Goal: Task Accomplishment & Management: Complete application form

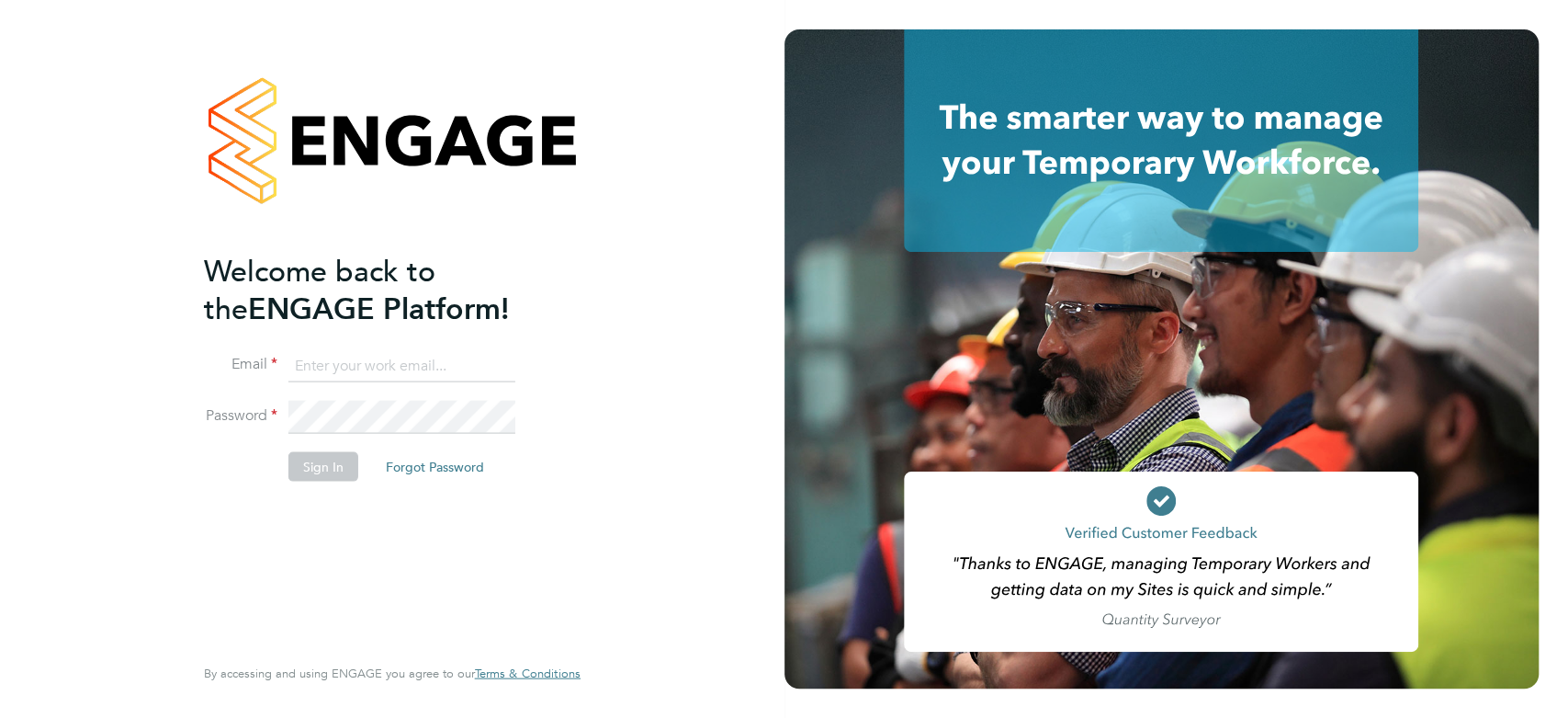
type input "marklittlewood@hotmail.com"
click at [353, 438] on li "Password" at bounding box center [383, 426] width 358 height 52
click at [339, 456] on button "Sign In" at bounding box center [324, 466] width 70 height 29
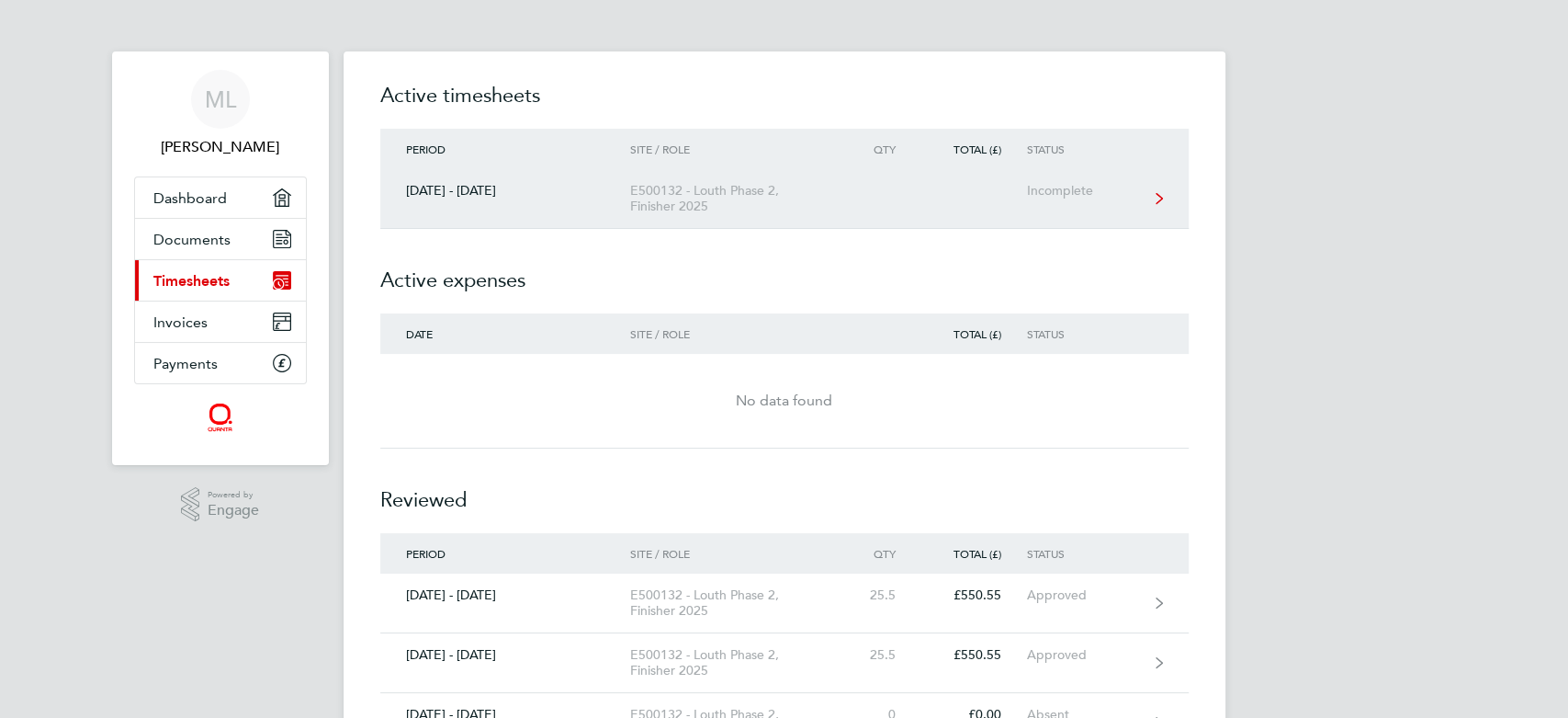
click at [1040, 198] on link "20 - 26 Sept 2025 E500132 - Louth Phase 2, Finisher 2025 Incomplete" at bounding box center [784, 198] width 808 height 59
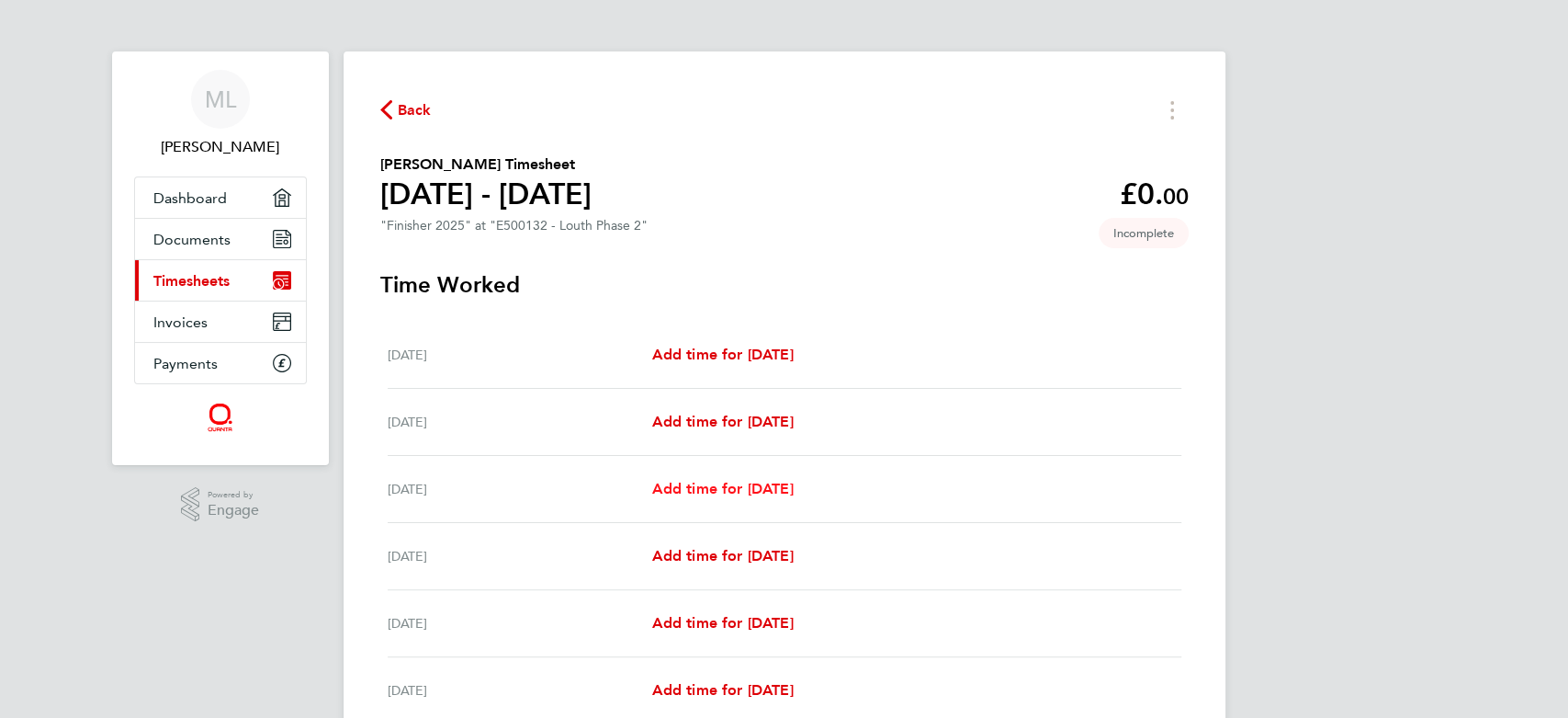
click at [722, 483] on span "Add time for [DATE]" at bounding box center [722, 488] width 141 height 18
select select "30"
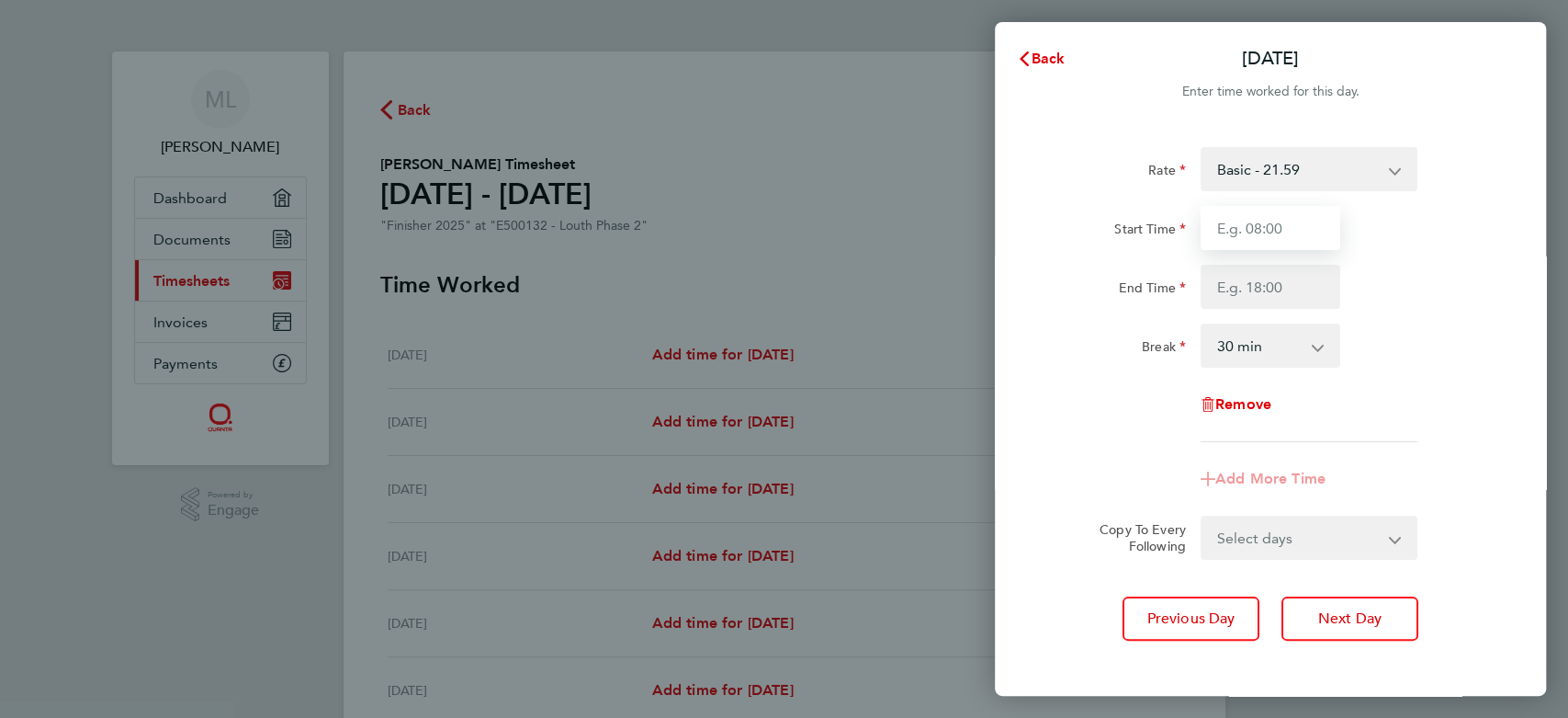
click at [1227, 230] on input "Start Time" at bounding box center [1271, 228] width 140 height 44
type input "07:30"
click at [1271, 287] on input "End Time" at bounding box center [1271, 286] width 140 height 44
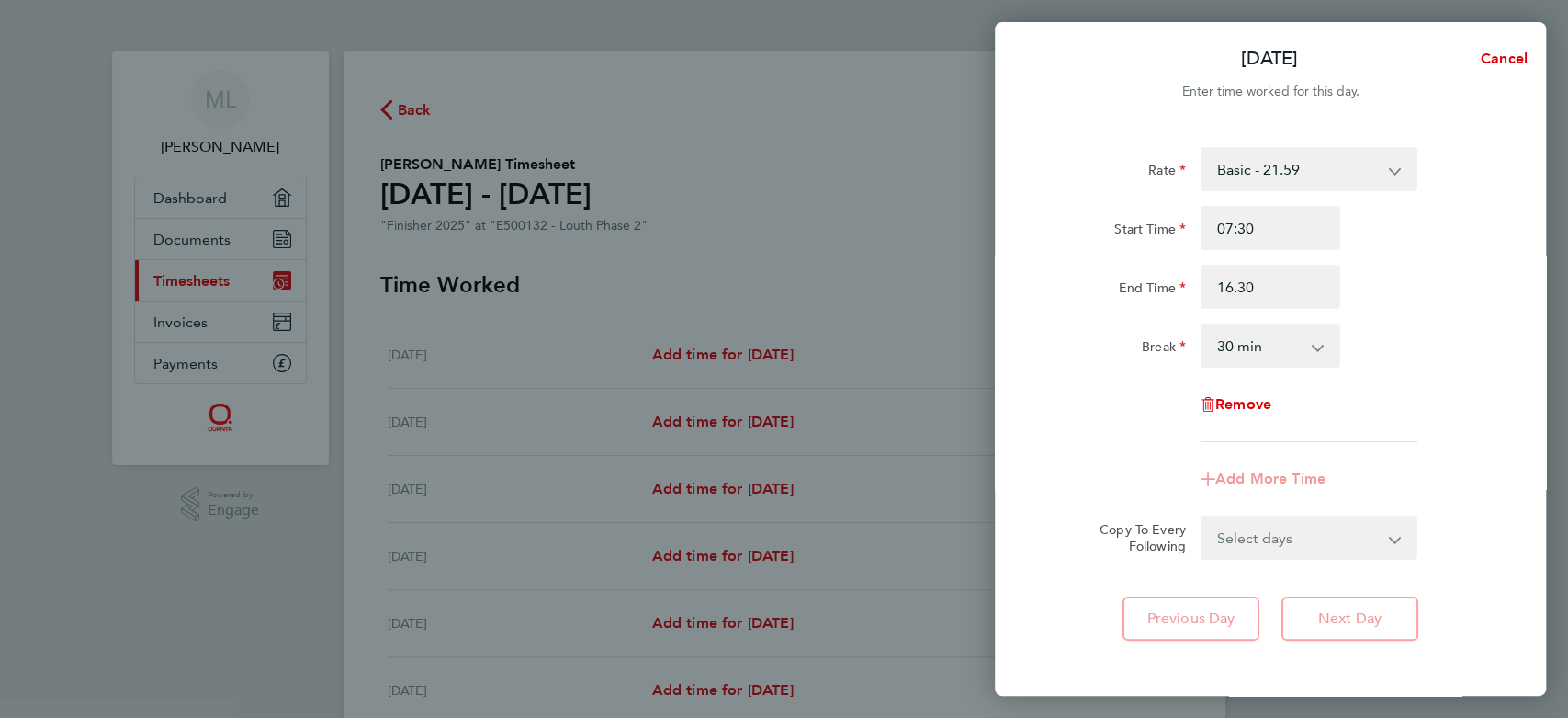
type input "16:30"
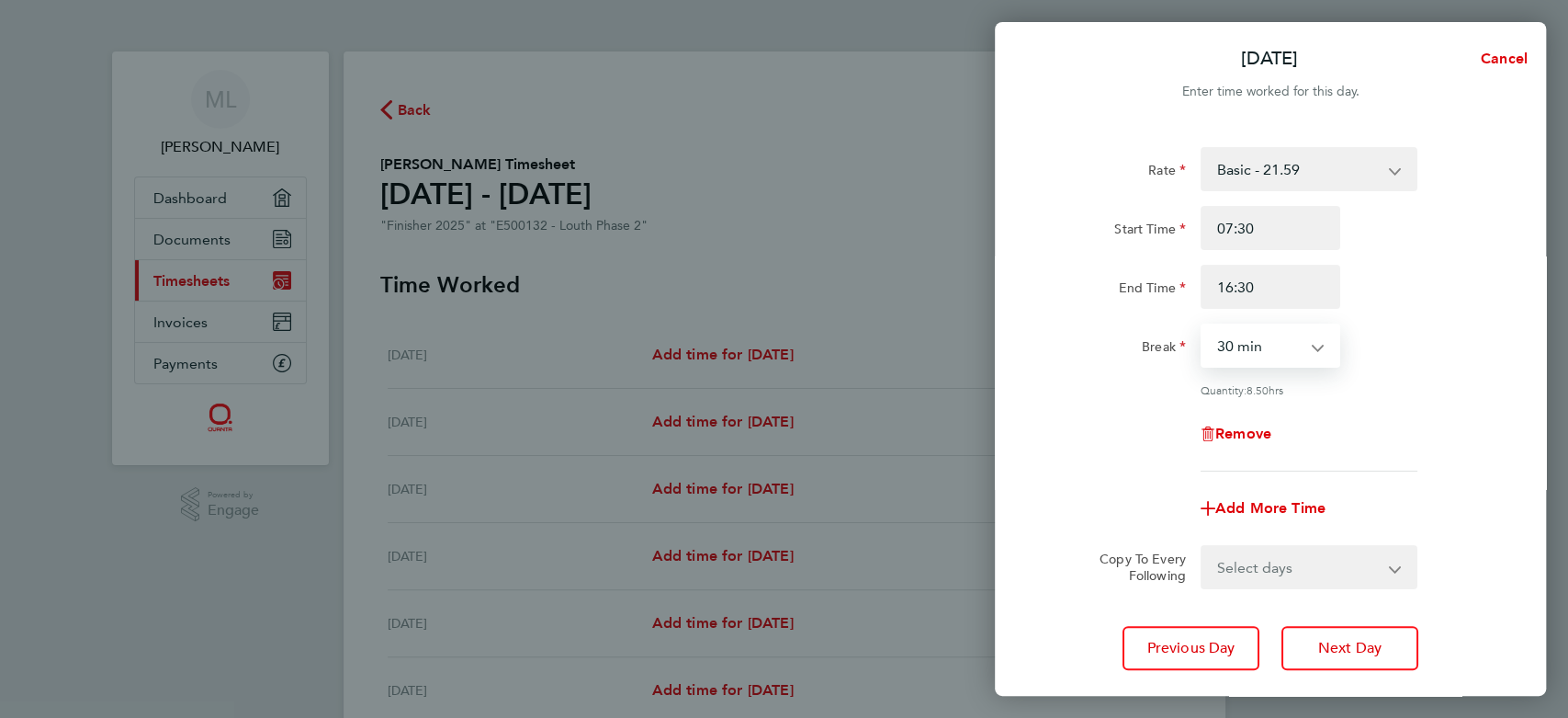
click at [1273, 341] on select "0 min 15 min 30 min 45 min 60 min 75 min 90 min" at bounding box center [1260, 345] width 114 height 41
click at [1288, 579] on select "Select days Day Tuesday Wednesday Thursday Friday" at bounding box center [1300, 567] width 193 height 41
select select "TUE"
click at [1203, 547] on select "Select days Day Tuesday Wednesday Thursday Friday" at bounding box center [1300, 567] width 193 height 41
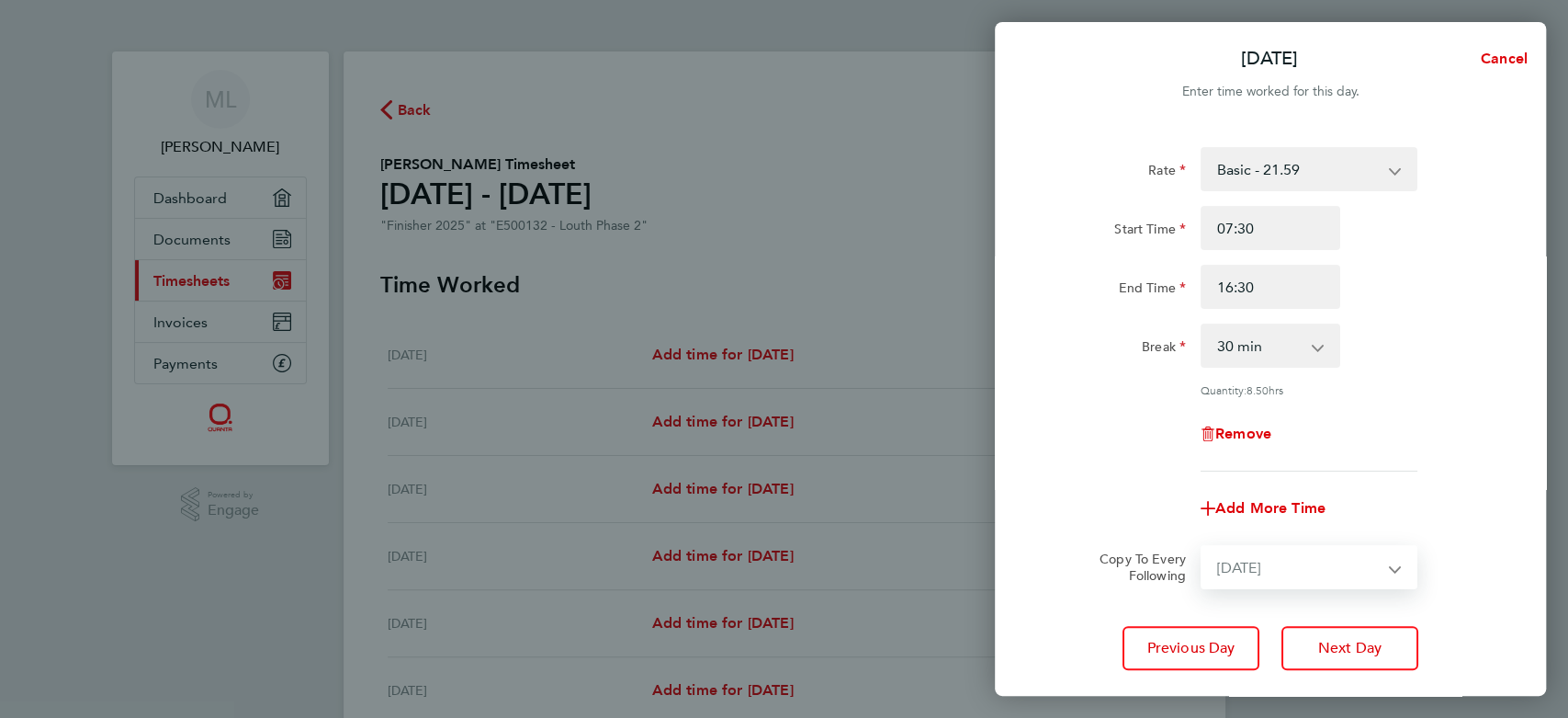
select select "2025-09-26"
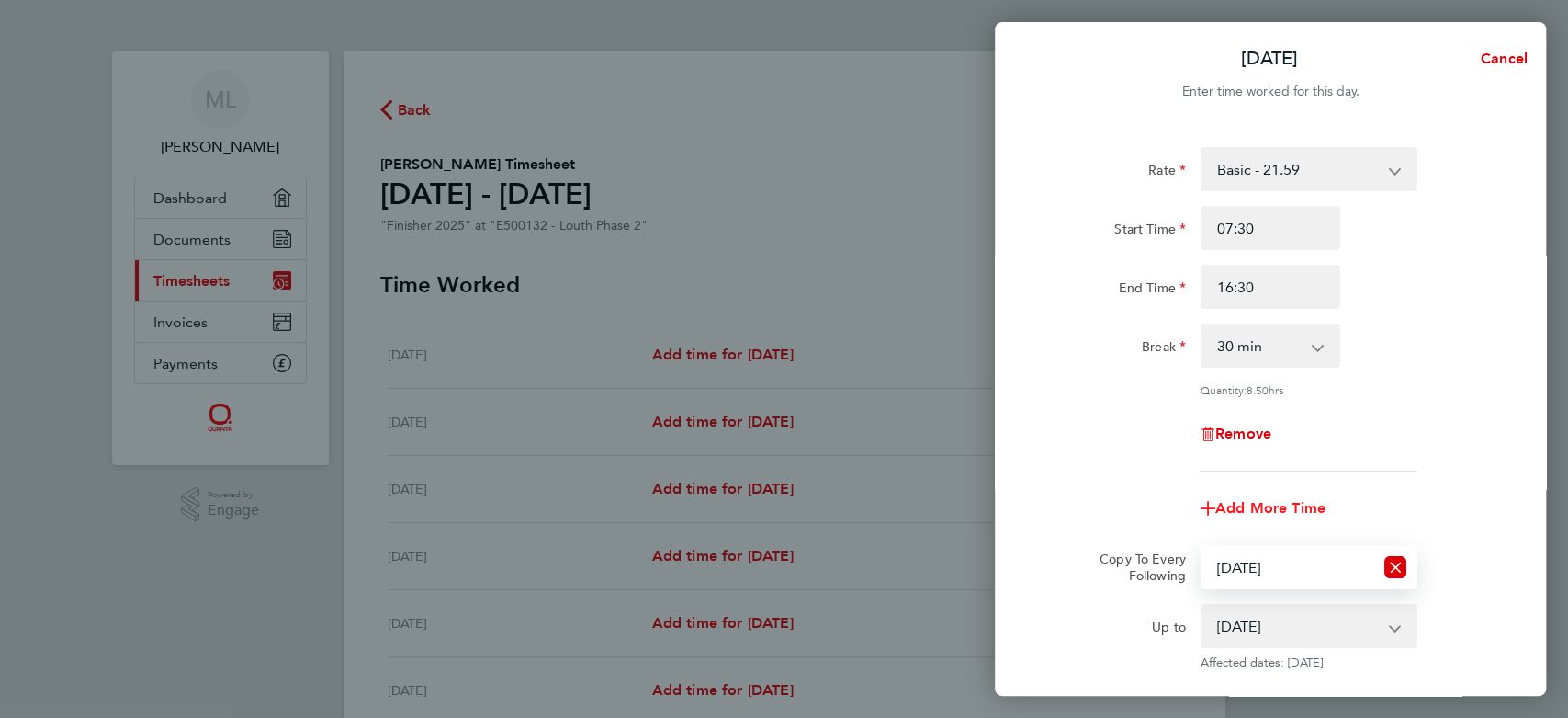
click at [1283, 513] on span "Add More Time" at bounding box center [1270, 508] width 110 height 18
select select "null"
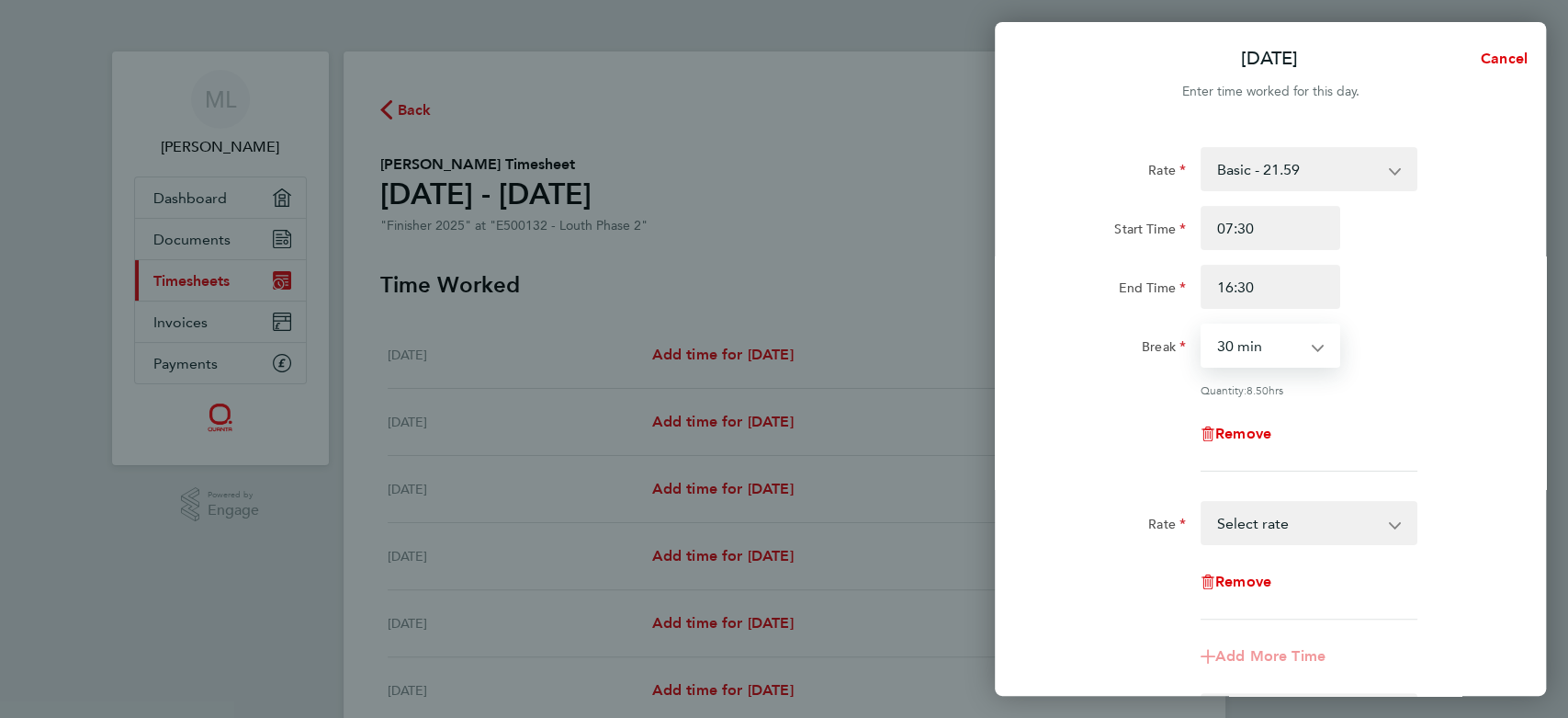
click at [1293, 357] on select "0 min 15 min 30 min 45 min 60 min 75 min 90 min" at bounding box center [1260, 345] width 114 height 41
click at [1280, 540] on select "Basic - 21.59 Overtime - 32.39 Select rate" at bounding box center [1299, 523] width 191 height 41
select select "30"
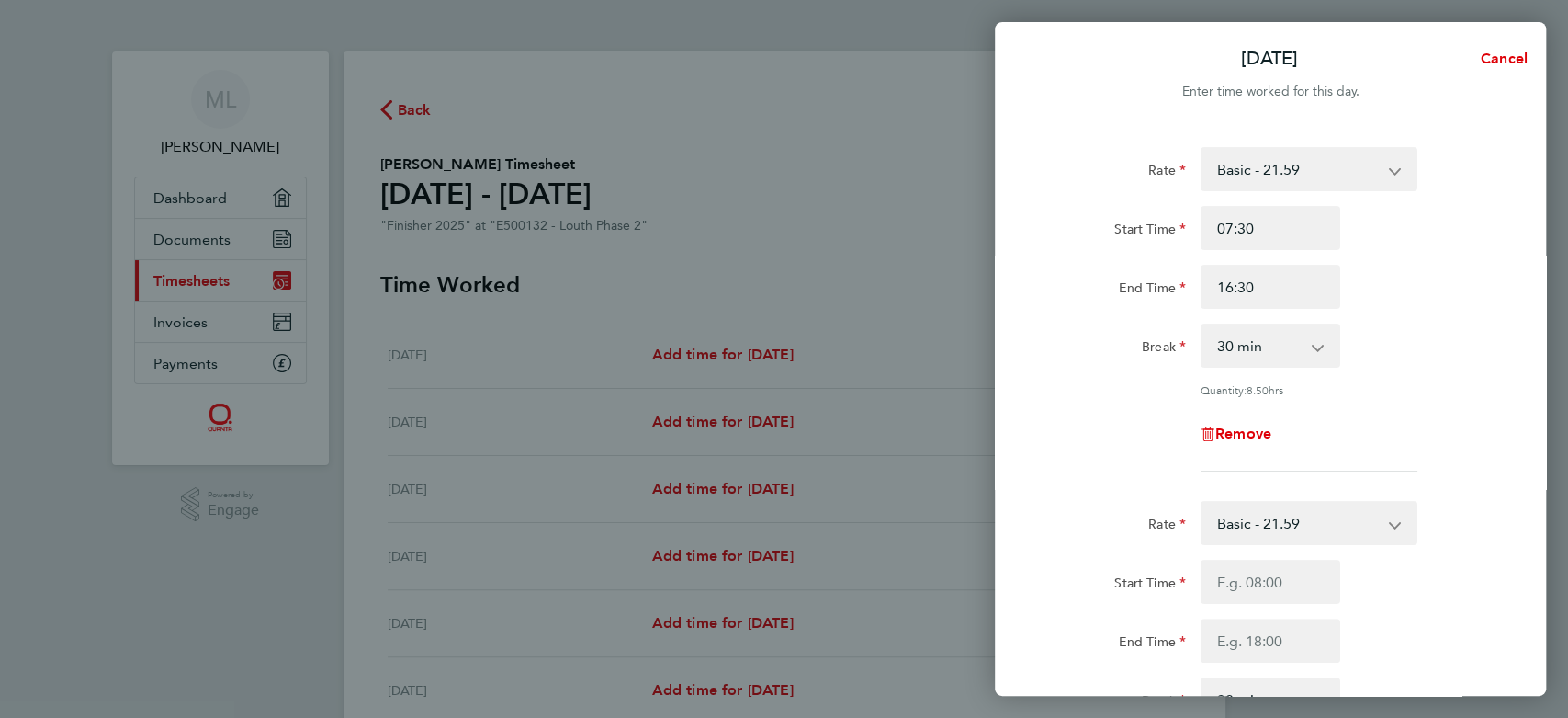
click at [1473, 616] on div "Start Time End Time" at bounding box center [1270, 611] width 463 height 103
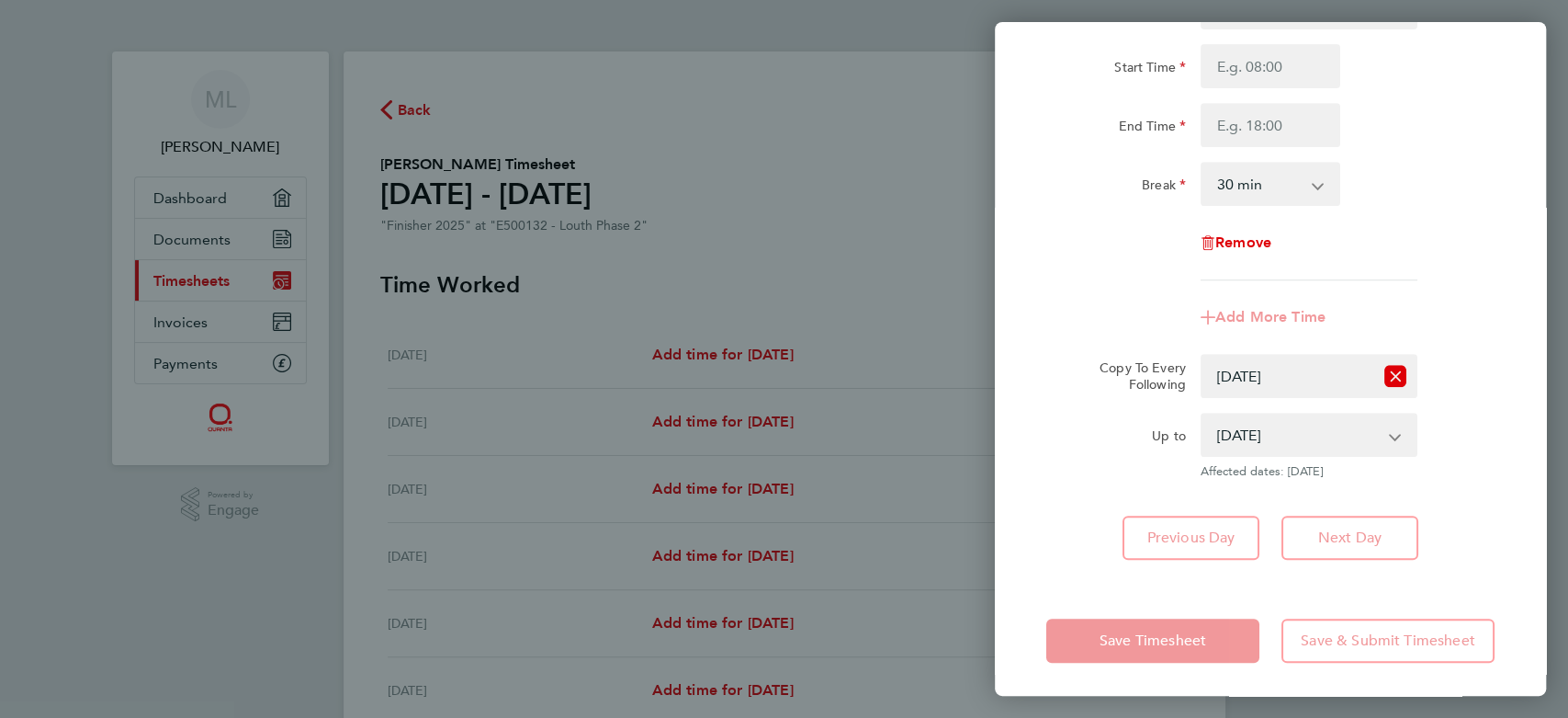
scroll to position [517, 0]
click at [1386, 377] on icon "Reset selection" at bounding box center [1396, 375] width 22 height 22
select select "0: null"
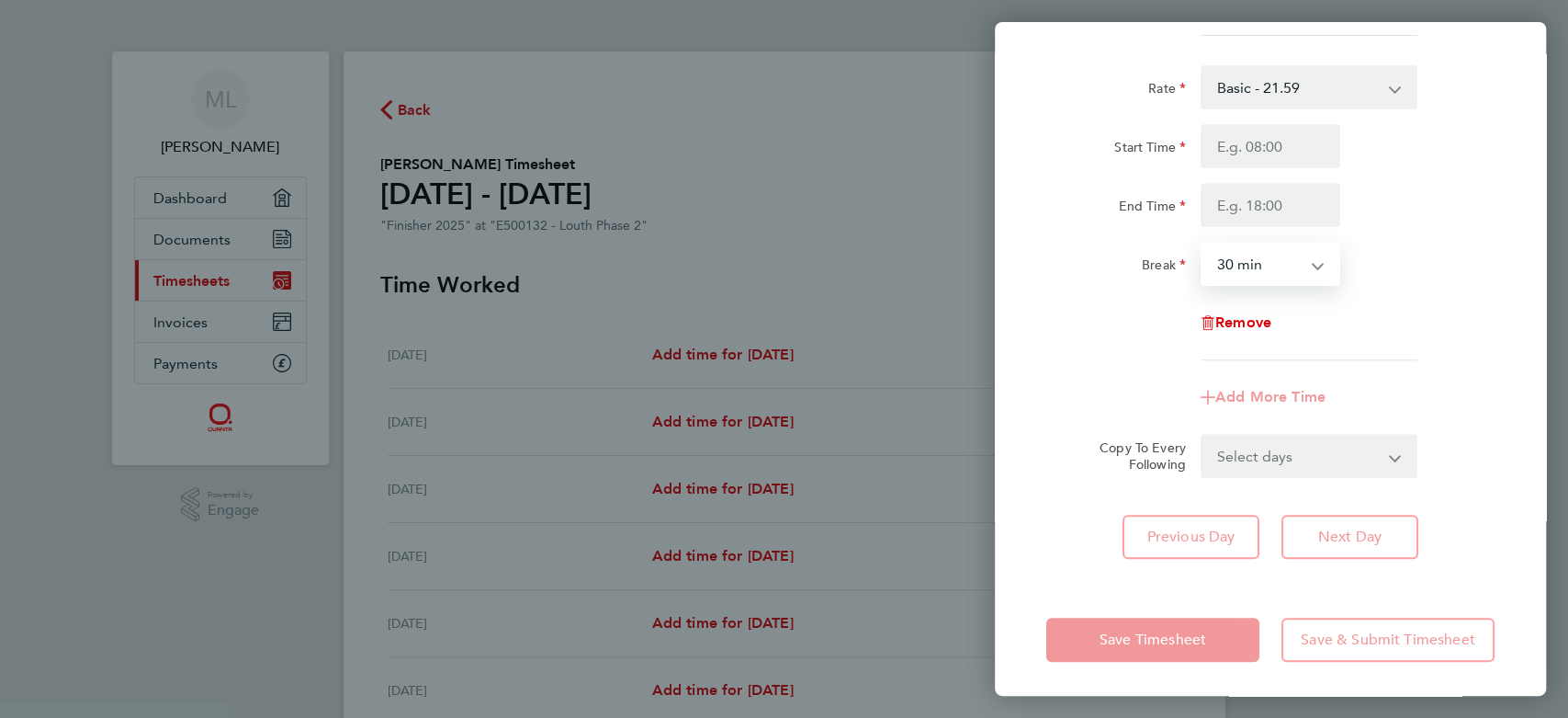
click at [1278, 261] on select "0 min 15 min 30 min 45 min 60 min 75 min 90 min" at bounding box center [1260, 264] width 114 height 41
click at [1314, 158] on input "Start Time" at bounding box center [1271, 146] width 140 height 44
type input "07:30"
click at [1308, 197] on input "End Time" at bounding box center [1271, 204] width 140 height 44
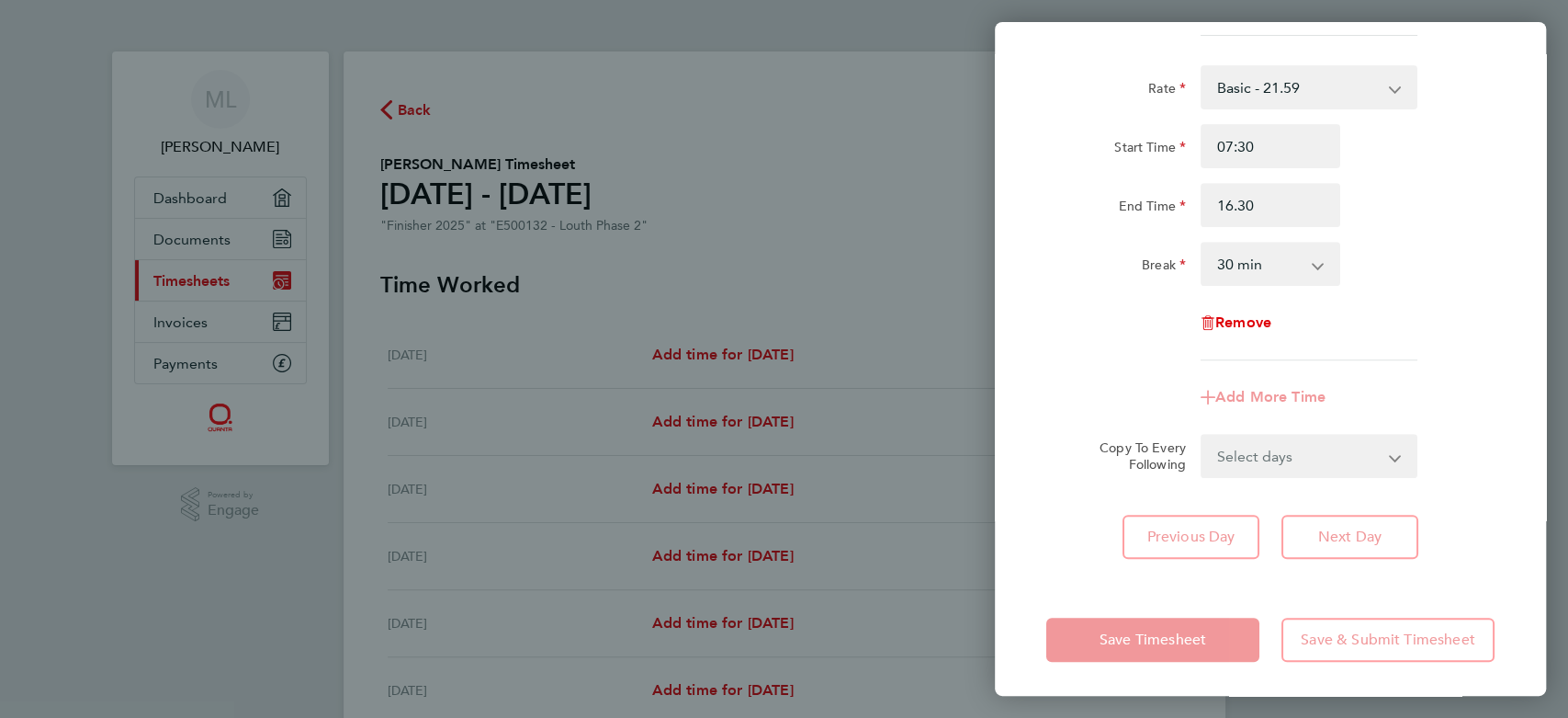
type input "16:30"
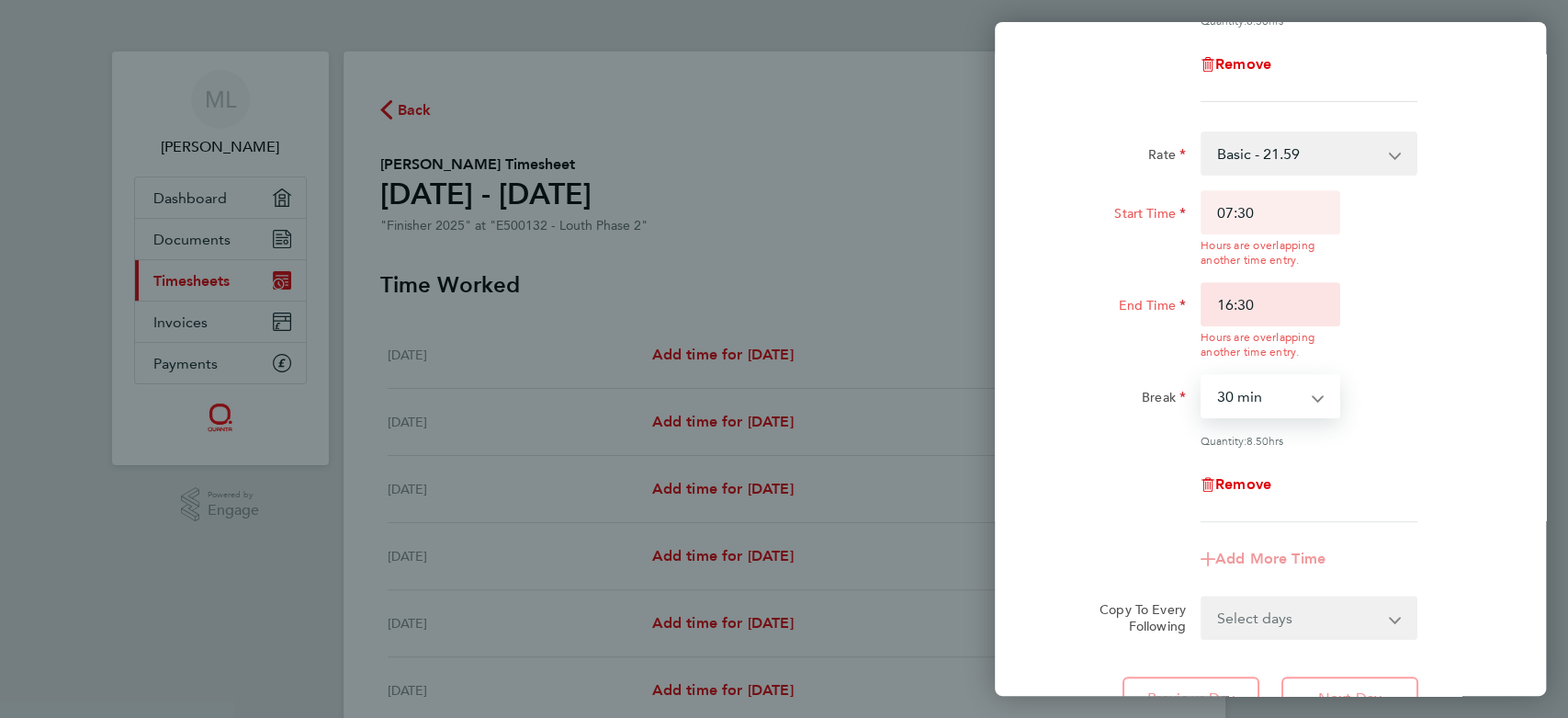
scroll to position [502, 0]
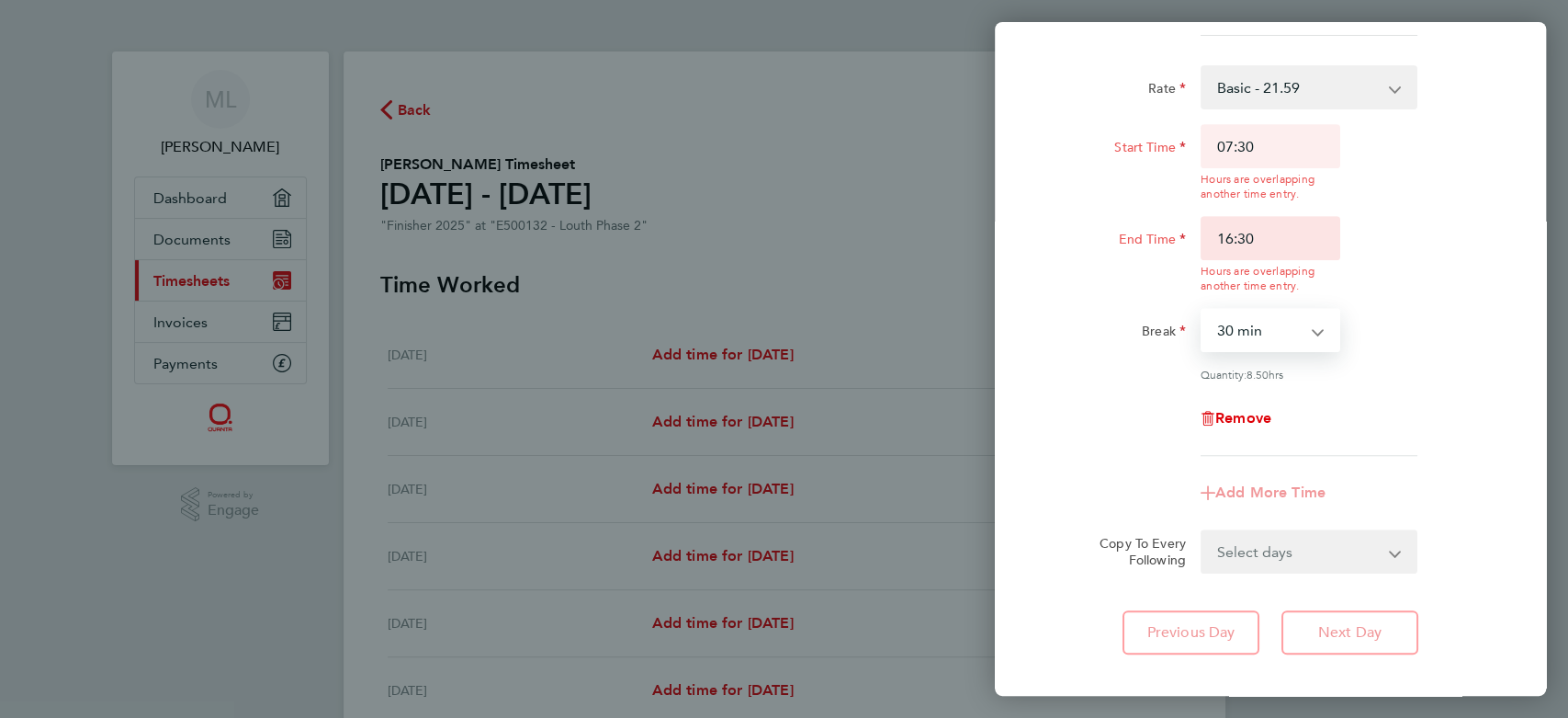
click at [1303, 240] on app-timesheet-line-hourly "Start Time 07:30 Hours are overlapping another time entry. End Time 16:30 Hours…" at bounding box center [1270, 253] width 448 height 257
click at [1303, 240] on input "16:30" at bounding box center [1271, 237] width 140 height 44
click at [1301, 240] on input "16:30" at bounding box center [1271, 237] width 140 height 44
click at [1377, 295] on div "Rate Basic - 21.59 Overtime - 32.39 Start Time 07:30 Hours are overlapping anot…" at bounding box center [1270, 260] width 448 height 390
click at [868, 396] on div "Mon 22 Sep Cancel Enter time worked for this day. Rate Basic - 21.59 Overtime -…" at bounding box center [784, 359] width 1568 height 718
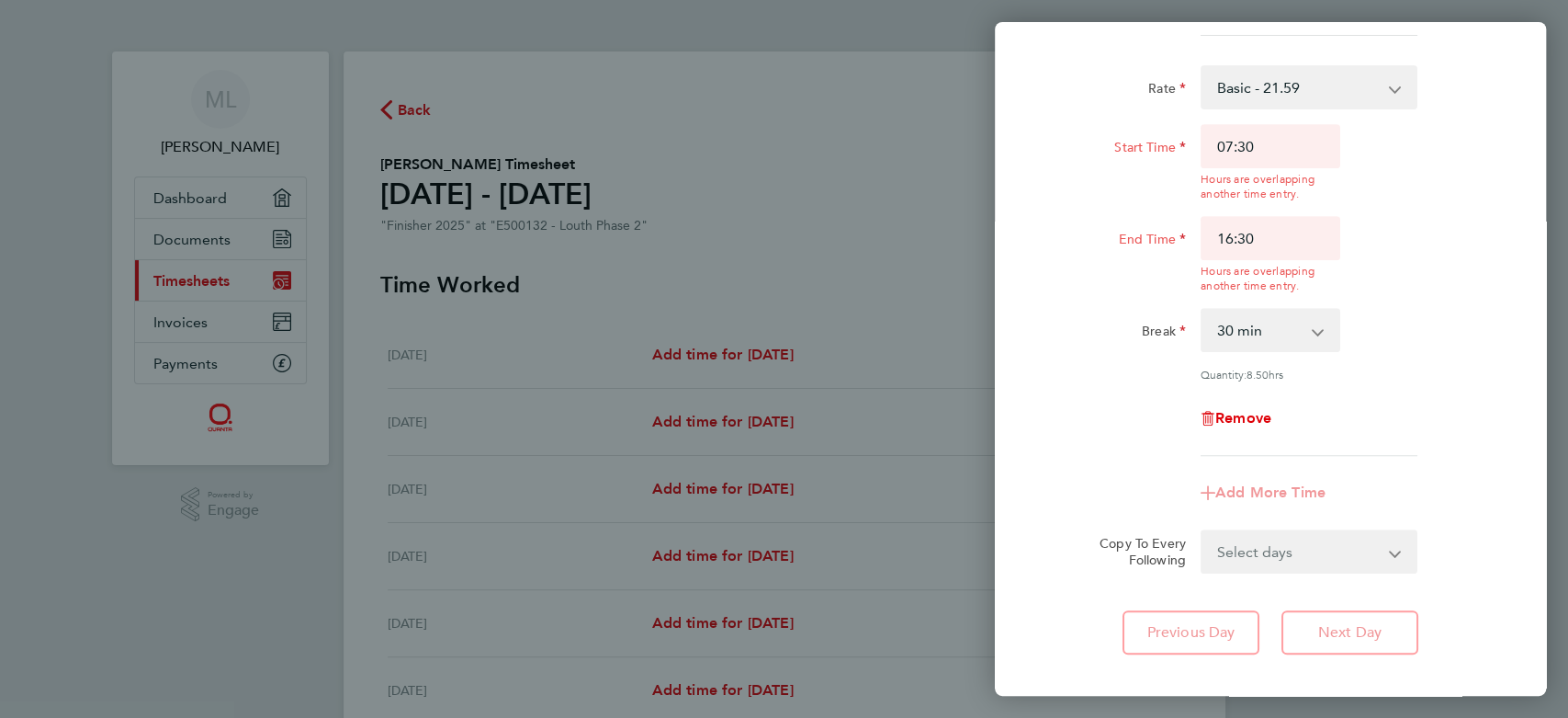
click at [1045, 363] on div "Rate Basic - 21.59 Overtime - 32.39 Start Time 07:30 Hours are overlapping anot…" at bounding box center [1270, 150] width 552 height 1054
click at [1167, 610] on app-form-button "Previous Day" at bounding box center [1196, 631] width 148 height 44
click at [1342, 83] on select "Basic - 21.59 Overtime - 32.39" at bounding box center [1299, 88] width 191 height 41
click at [705, 207] on div "Mon 22 Sep Cancel Enter time worked for this day. Rate Basic - 21.59 Overtime -…" at bounding box center [784, 359] width 1568 height 718
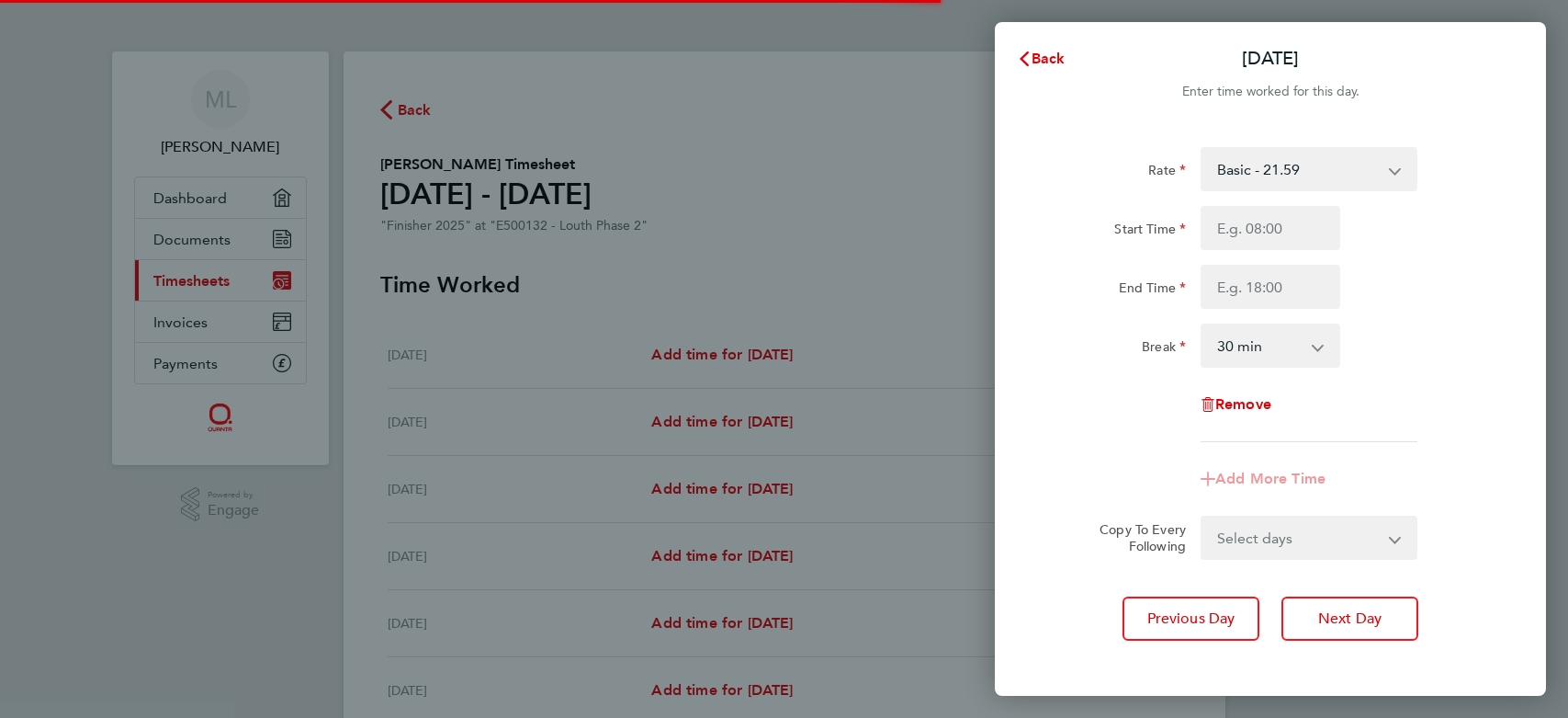
select select "30"
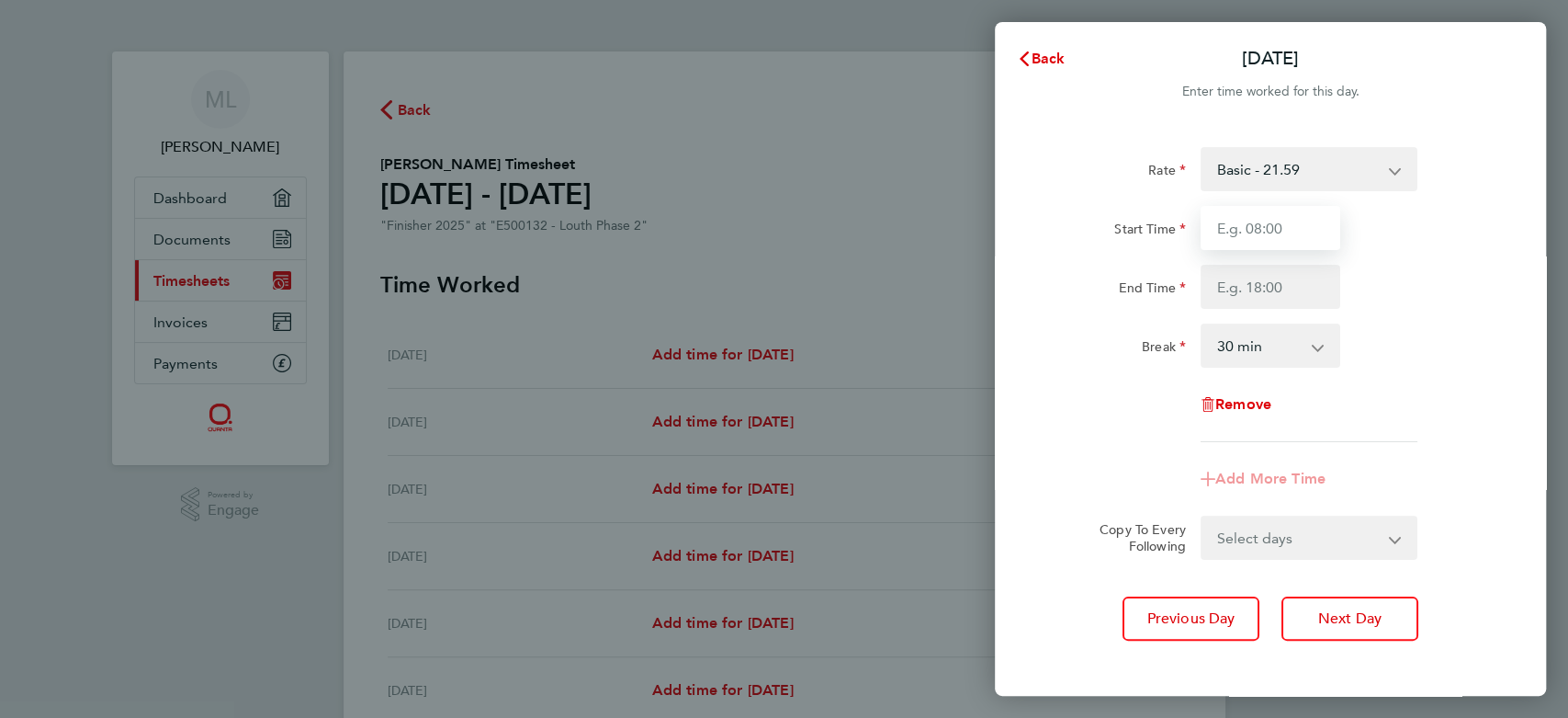
click at [1320, 217] on input "Start Time" at bounding box center [1271, 228] width 140 height 44
type input "07:30"
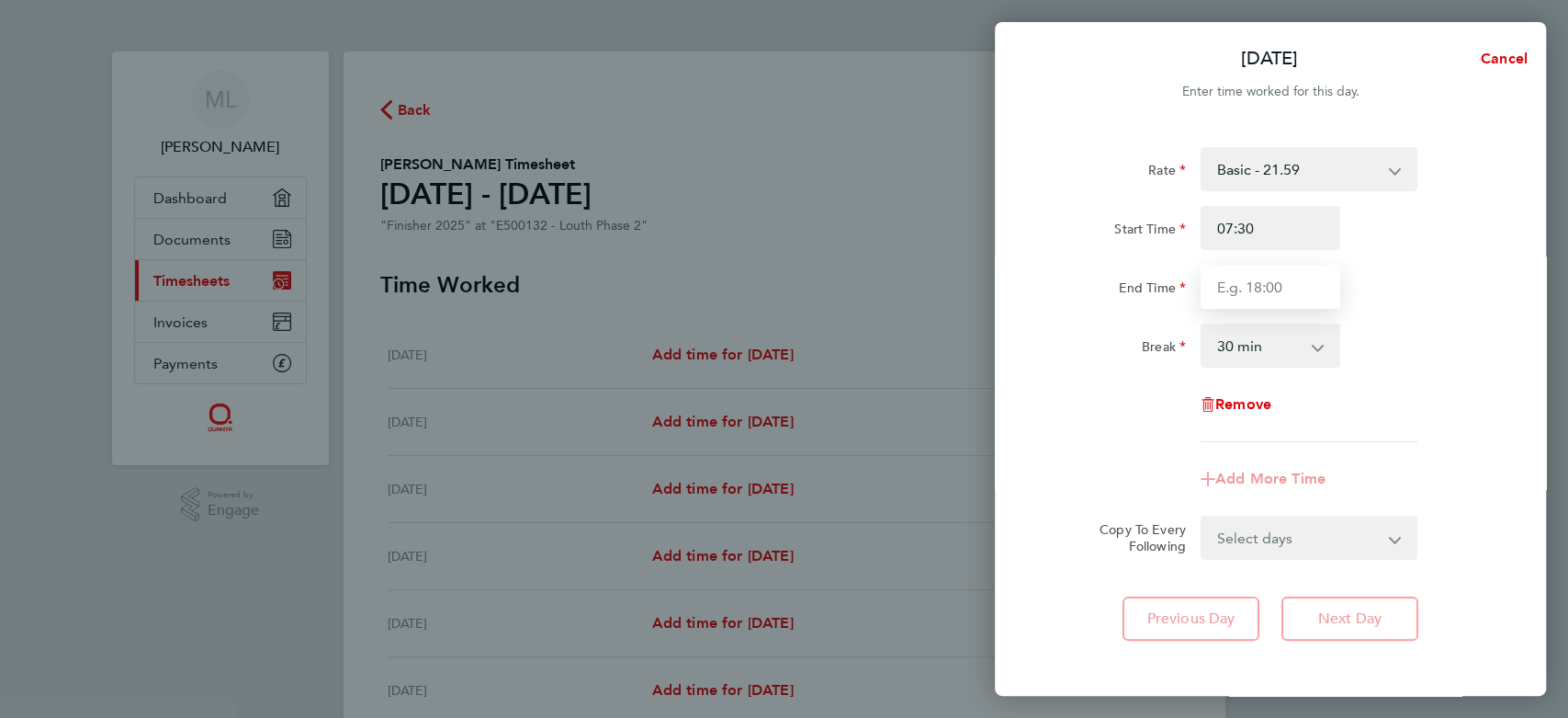
click at [1302, 305] on input "End Time" at bounding box center [1271, 286] width 140 height 44
type input "16:30"
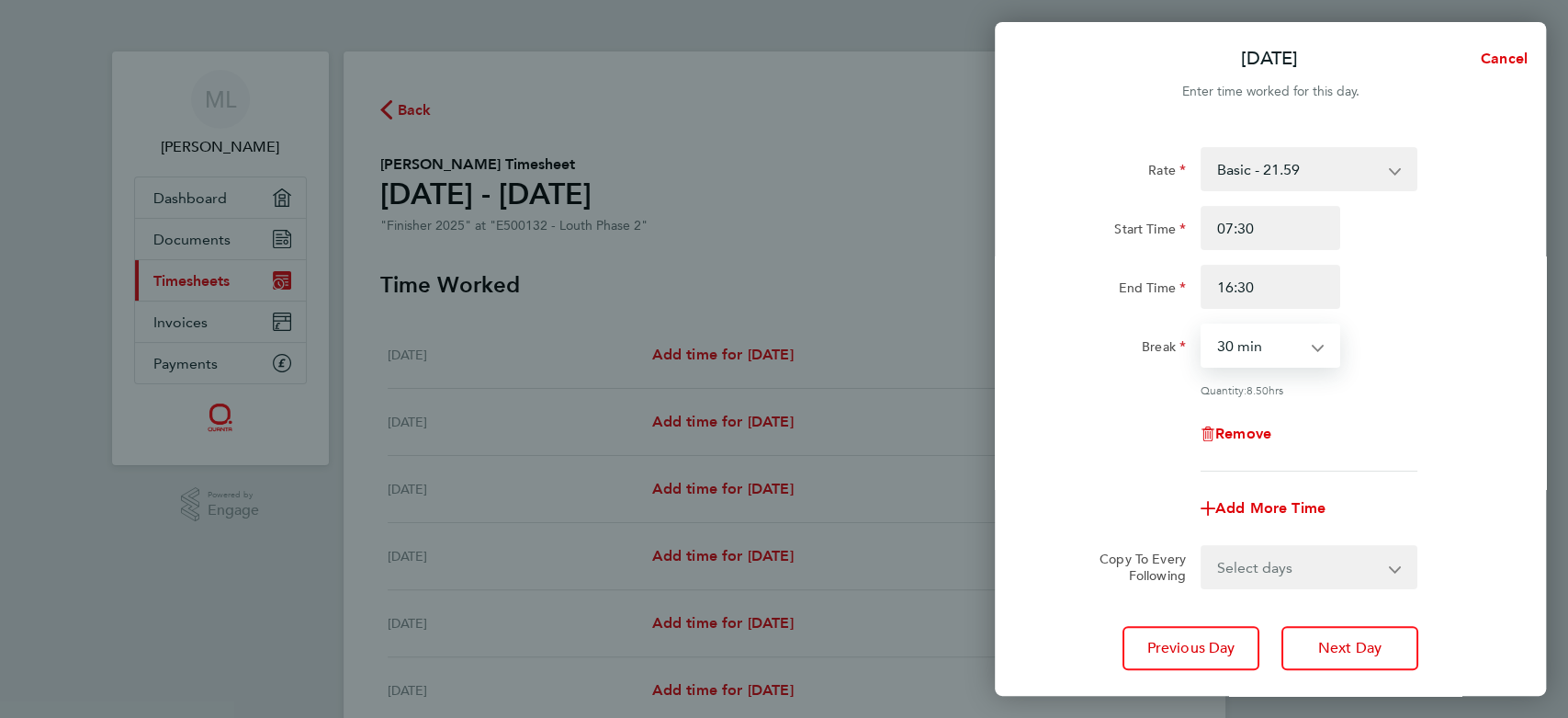
click at [1301, 341] on select "0 min 15 min 30 min 45 min 60 min 75 min 90 min" at bounding box center [1260, 345] width 114 height 41
click at [1319, 650] on span "Next Day" at bounding box center [1350, 648] width 63 height 18
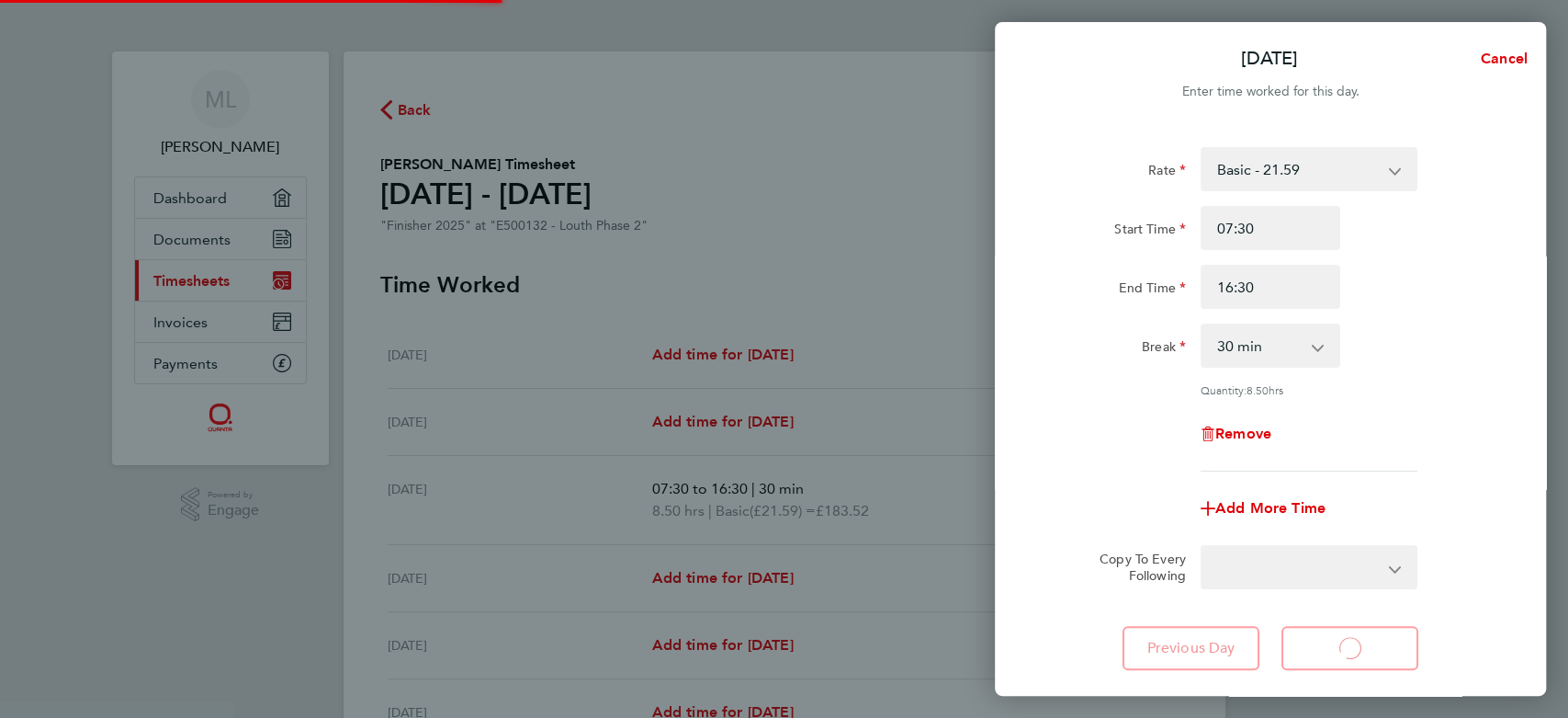
select select "30"
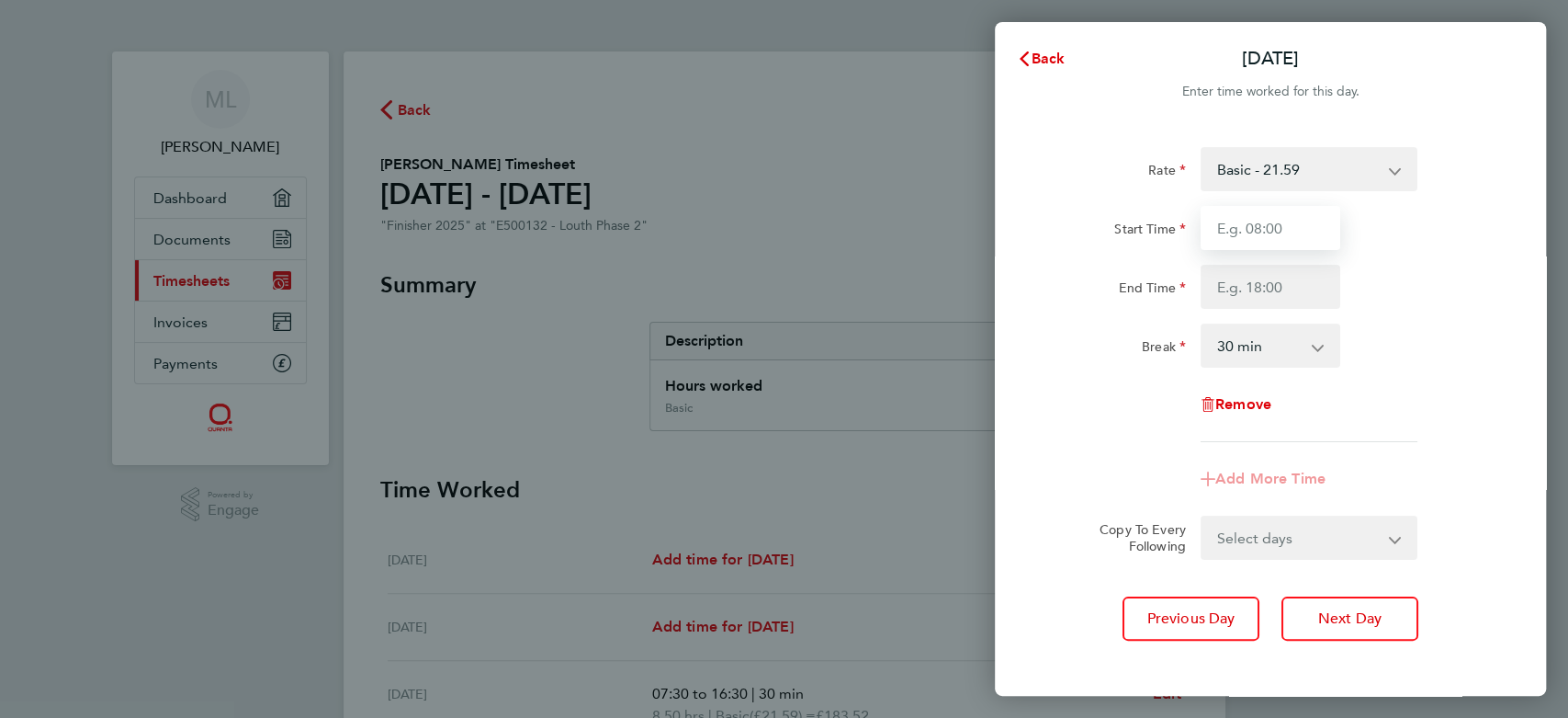
click at [1308, 240] on input "Start Time" at bounding box center [1271, 228] width 140 height 44
type input "07:30"
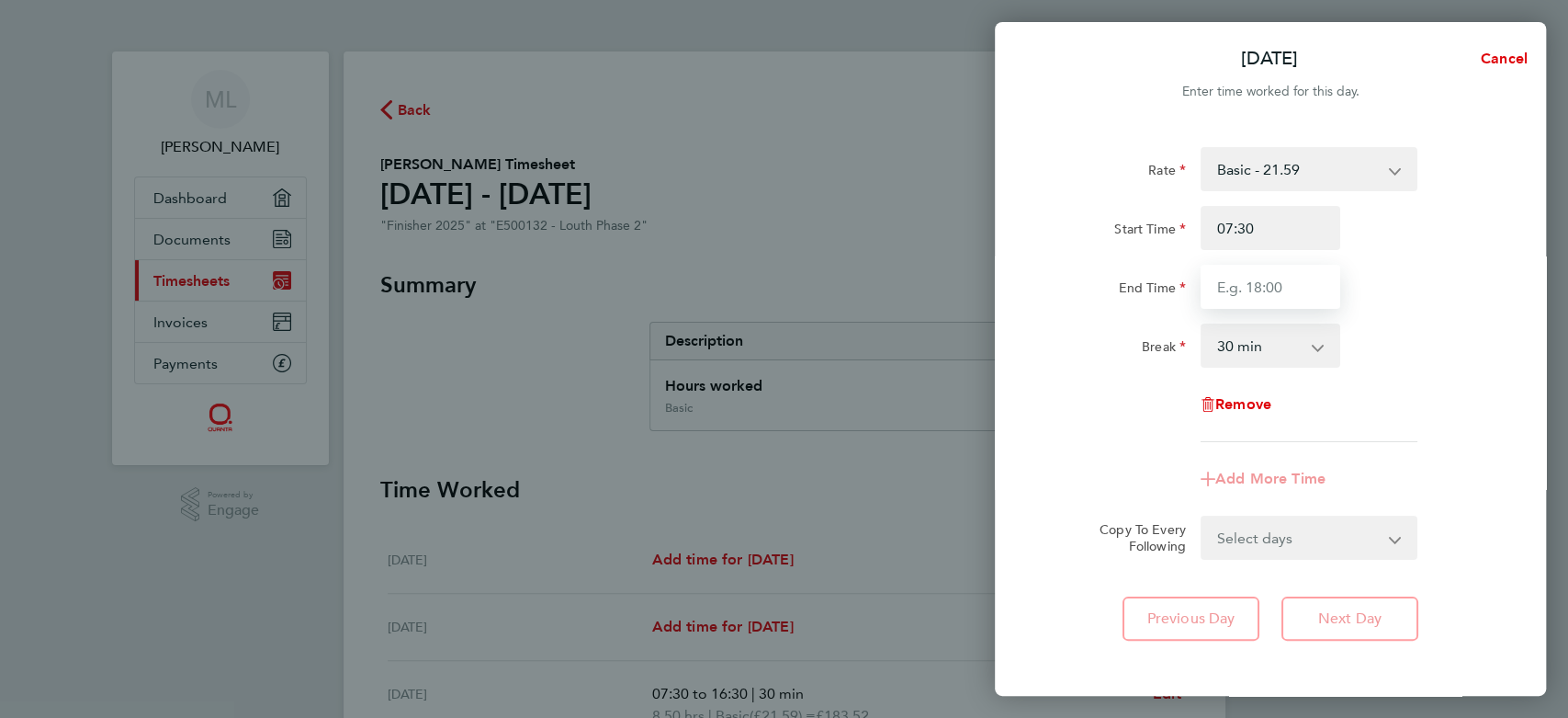
click at [1303, 271] on input "End Time" at bounding box center [1271, 286] width 140 height 44
type input "16:30"
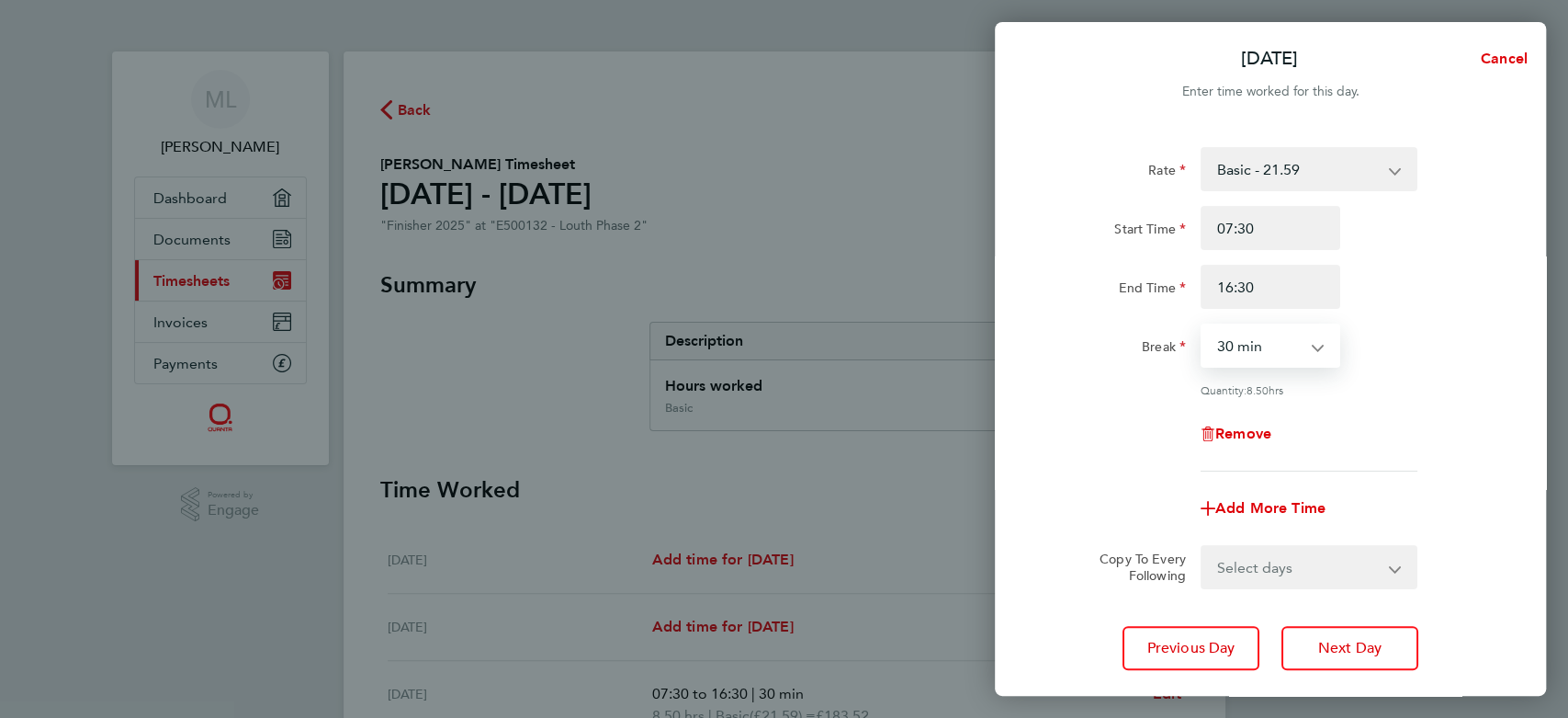
click at [1300, 343] on select "0 min 15 min 30 min 45 min 60 min 75 min 90 min" at bounding box center [1260, 345] width 114 height 41
click at [1299, 634] on button "Next Day" at bounding box center [1350, 647] width 137 height 44
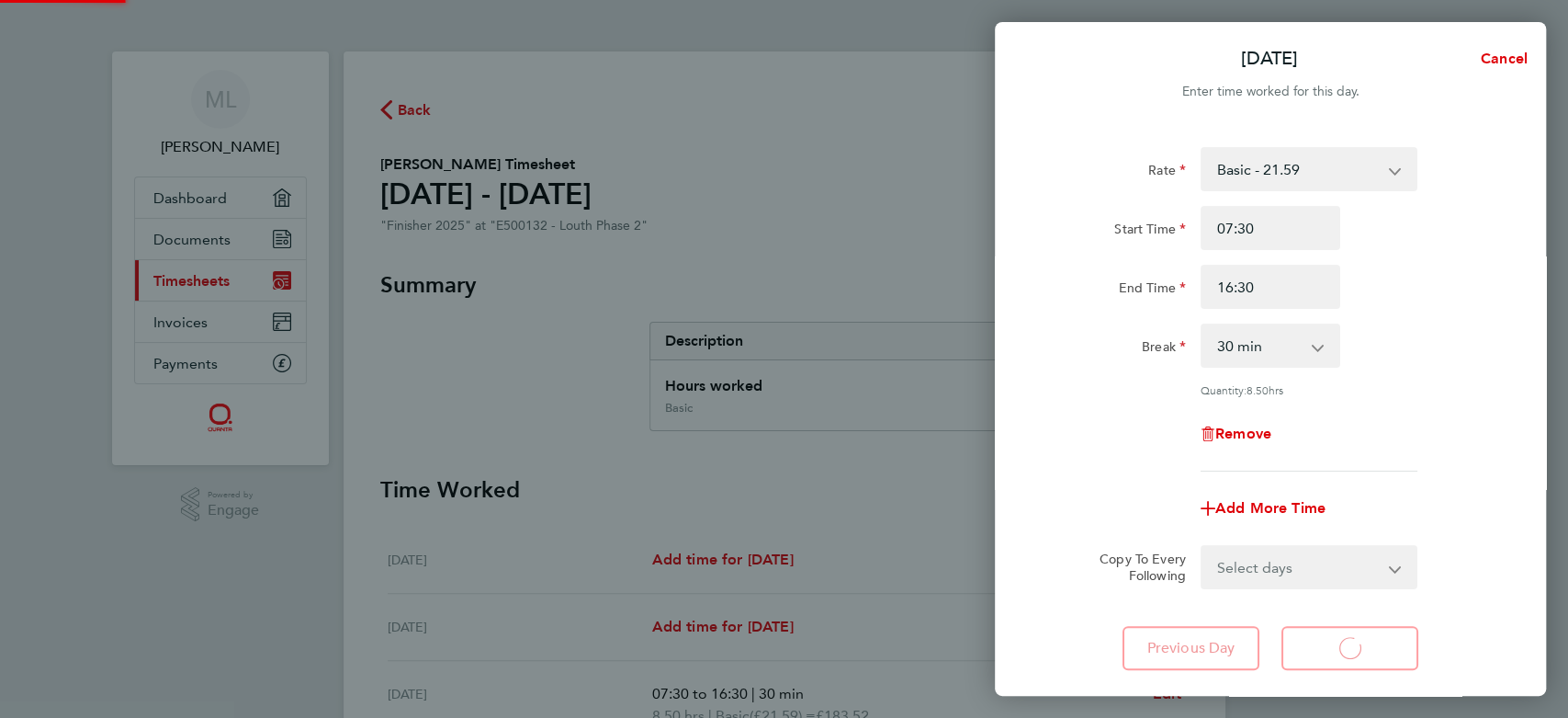
select select "30"
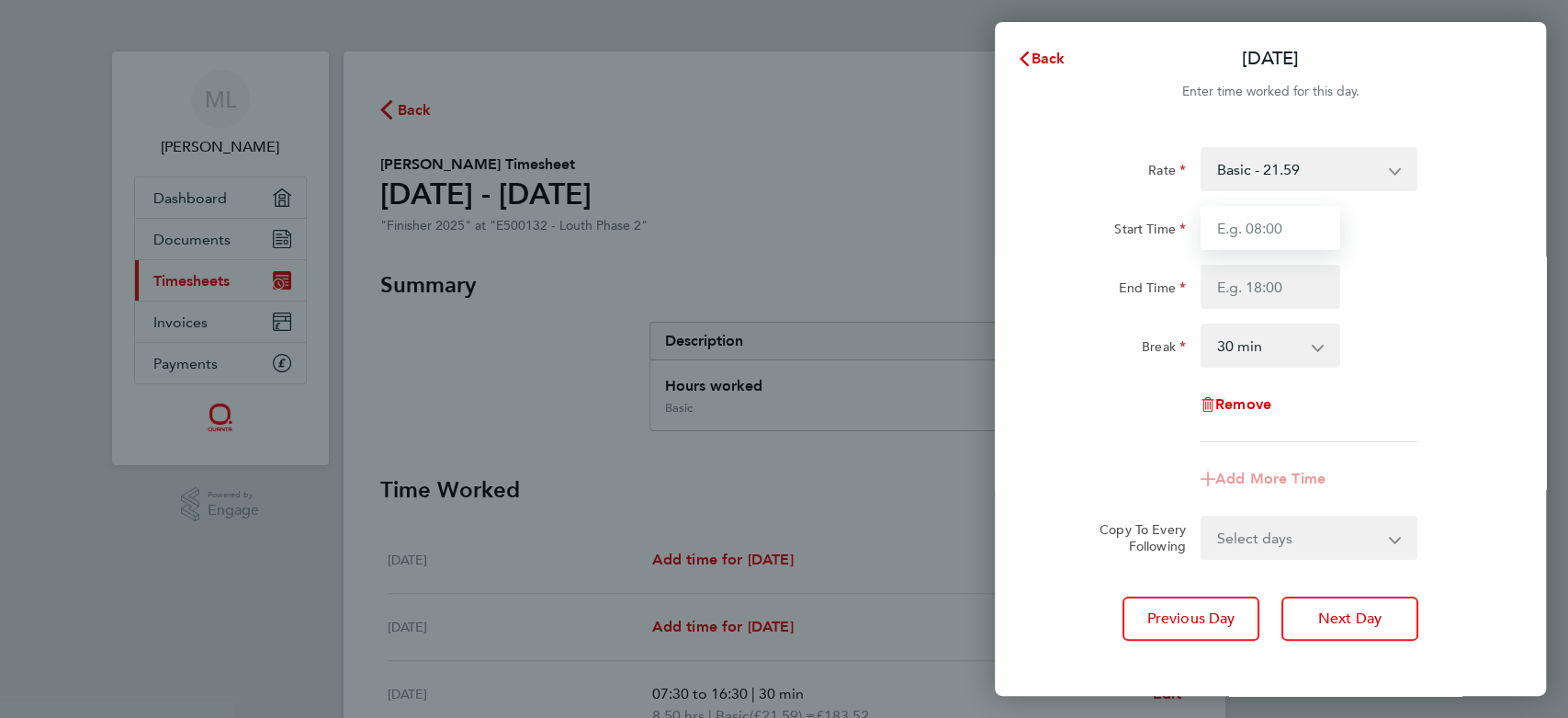
click at [1289, 218] on input "Start Time" at bounding box center [1271, 228] width 140 height 44
type input "07:30"
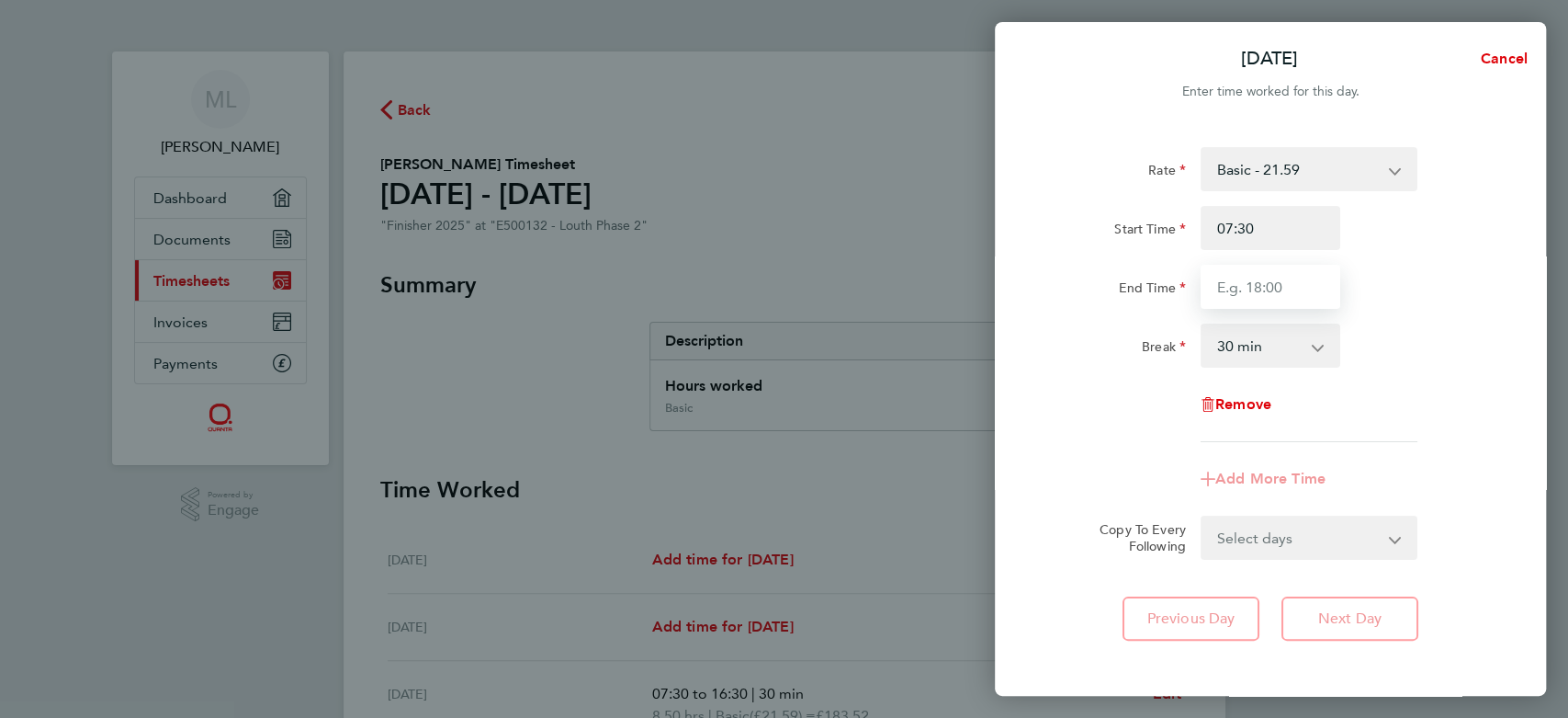
click at [1259, 292] on input "End Time" at bounding box center [1271, 286] width 140 height 44
type input "16:30"
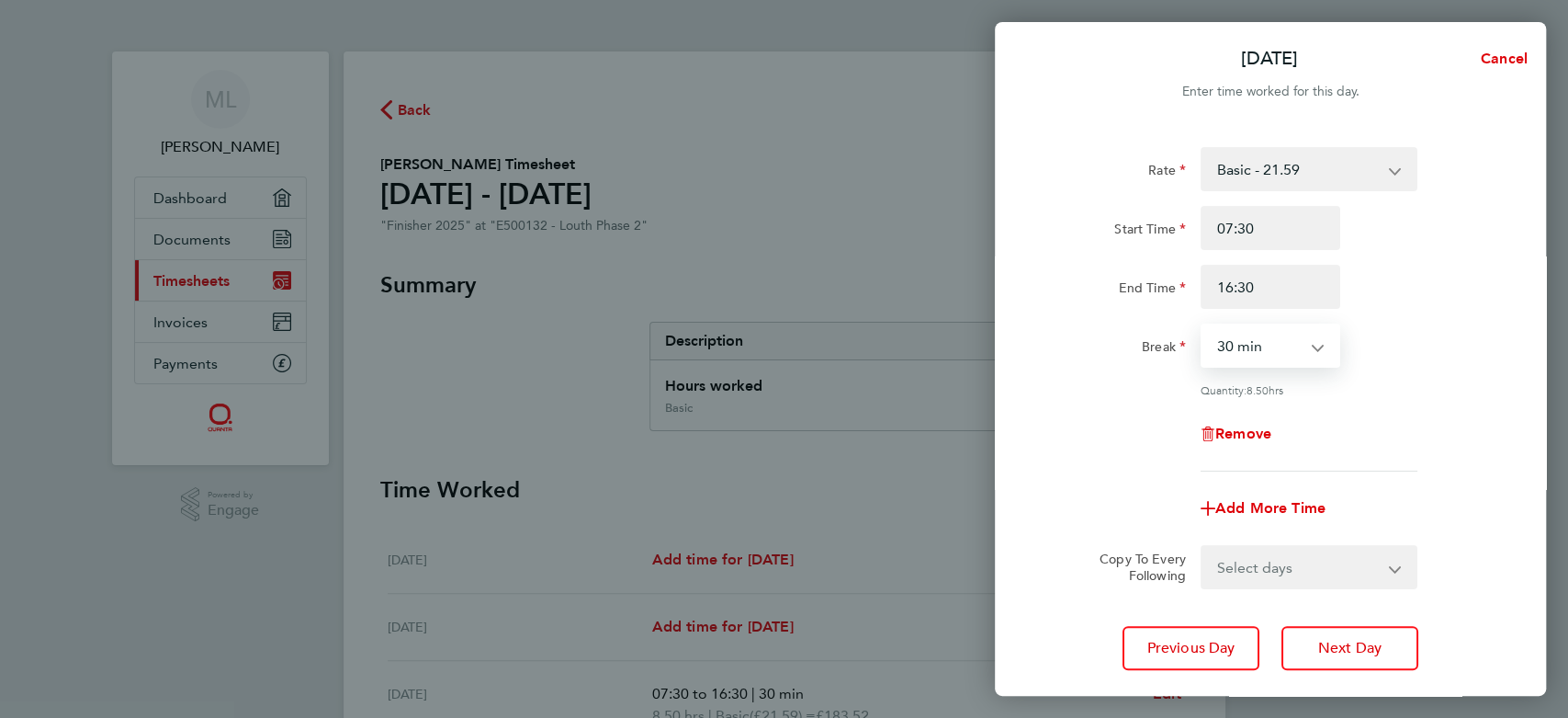
click at [1275, 335] on select "0 min 15 min 30 min 45 min 60 min 75 min 90 min" at bounding box center [1260, 345] width 114 height 41
click at [1311, 645] on button "Next Day" at bounding box center [1350, 647] width 137 height 44
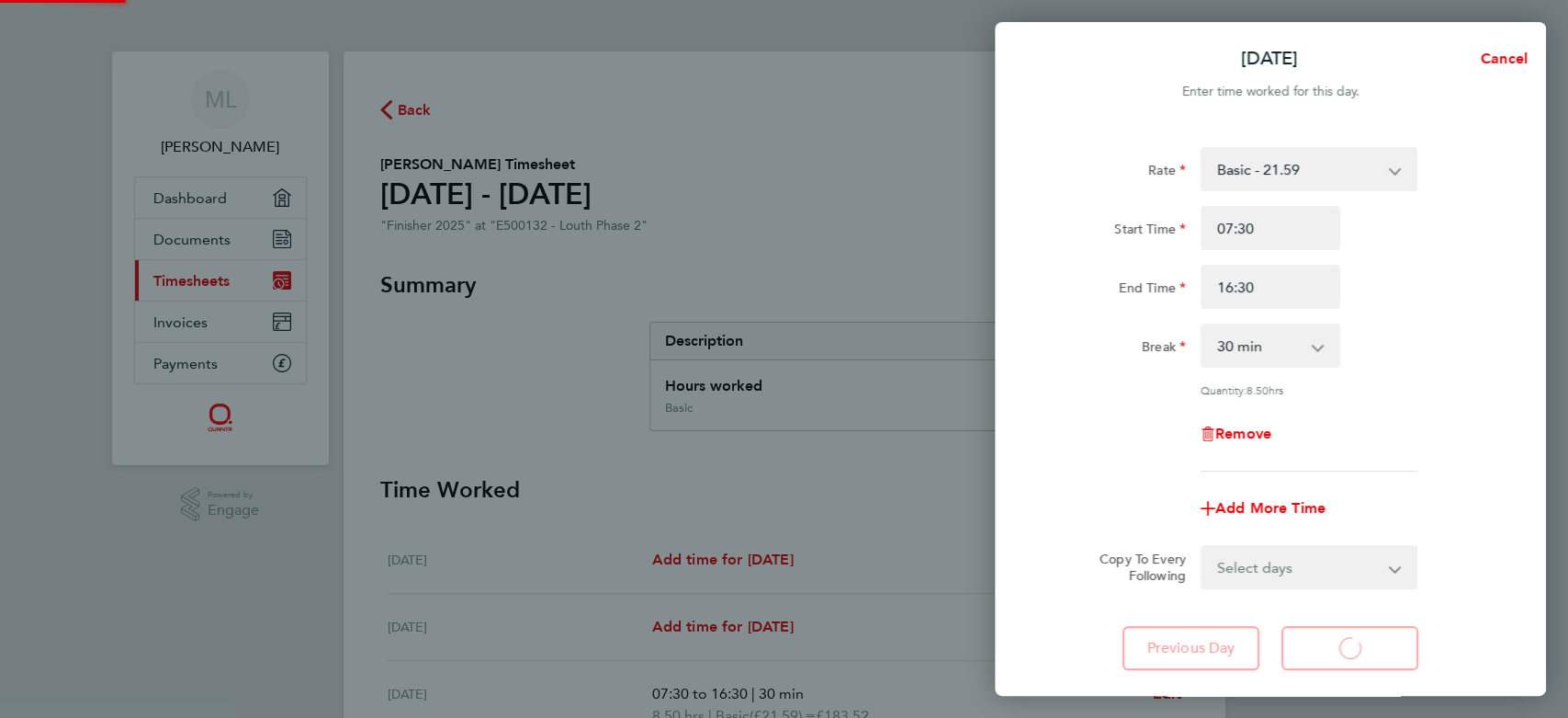
select select "30"
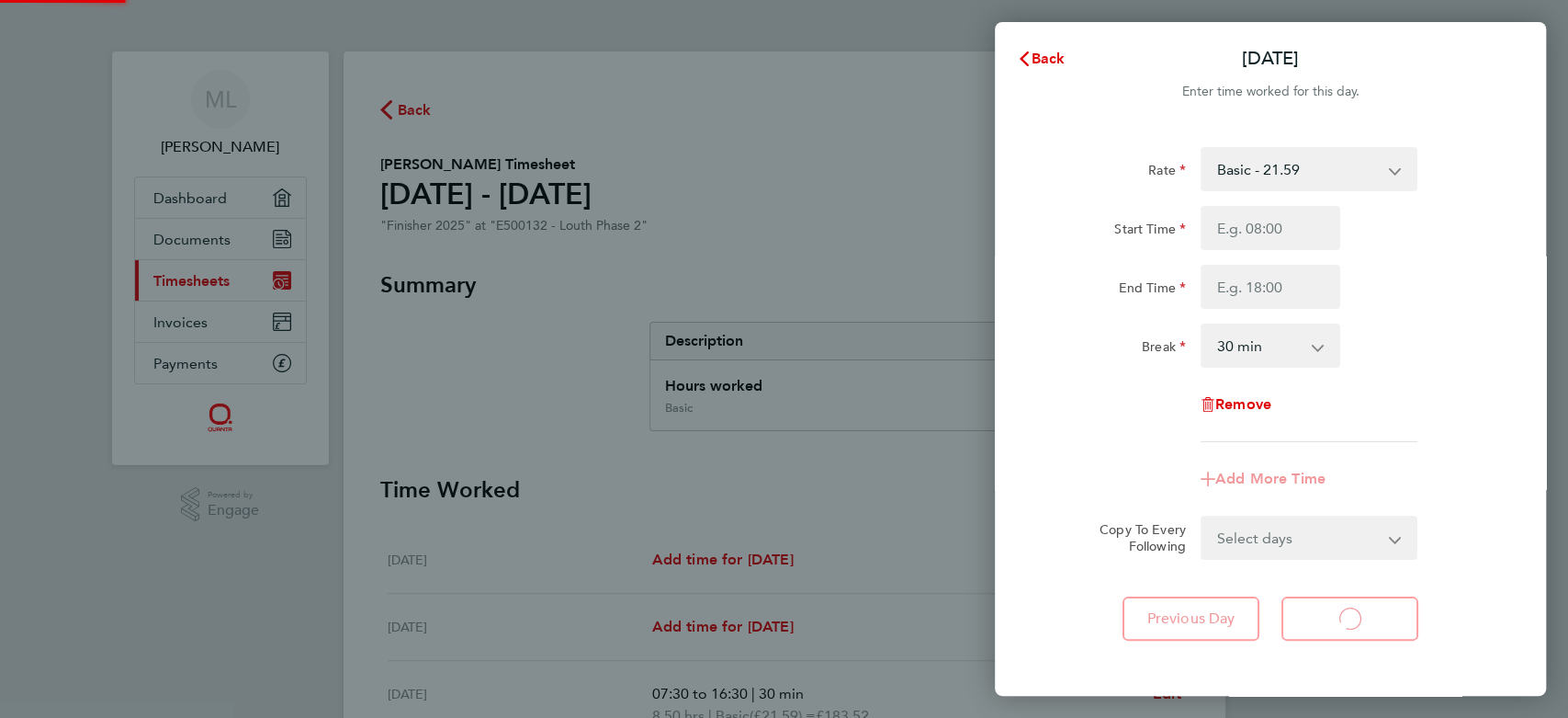
select select "30"
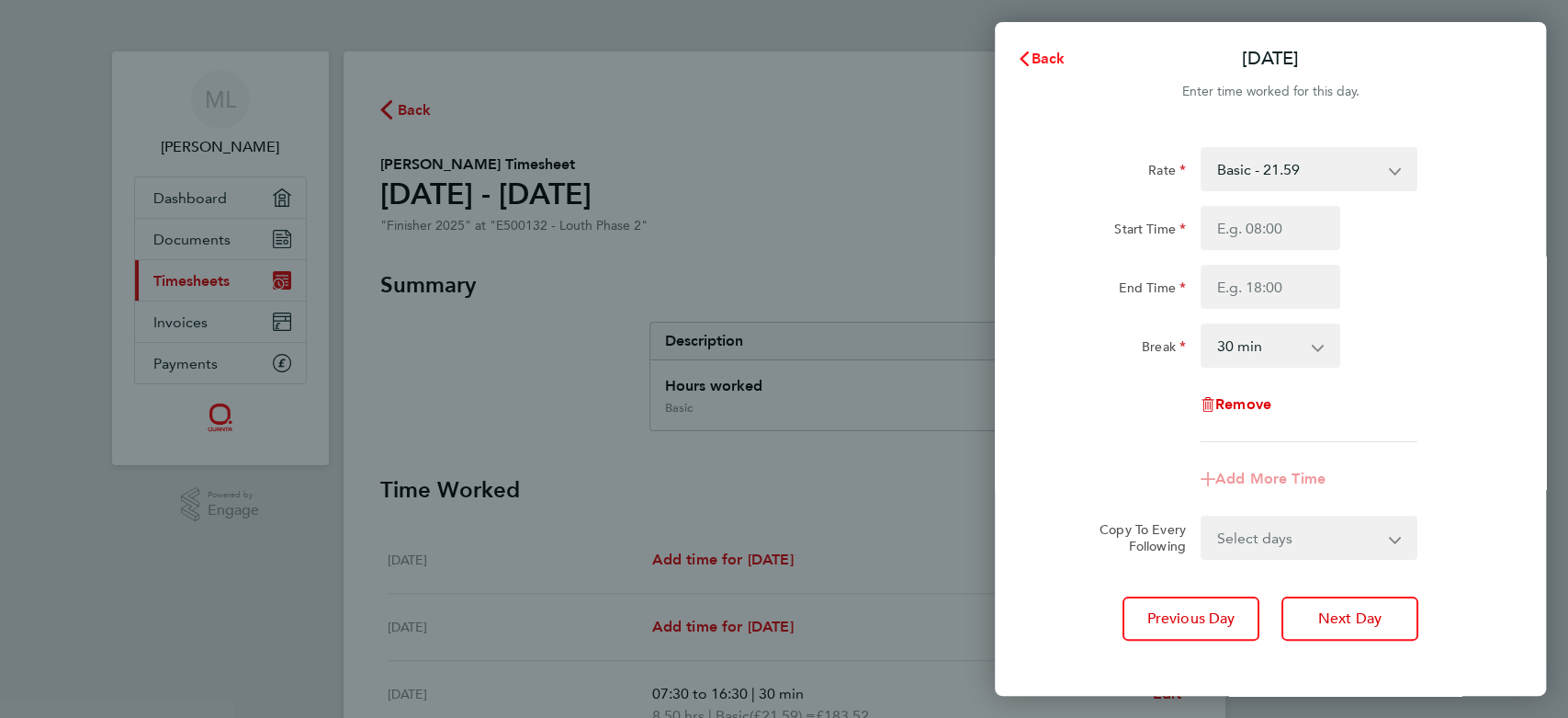
click at [1018, 52] on icon "button" at bounding box center [1024, 58] width 15 height 15
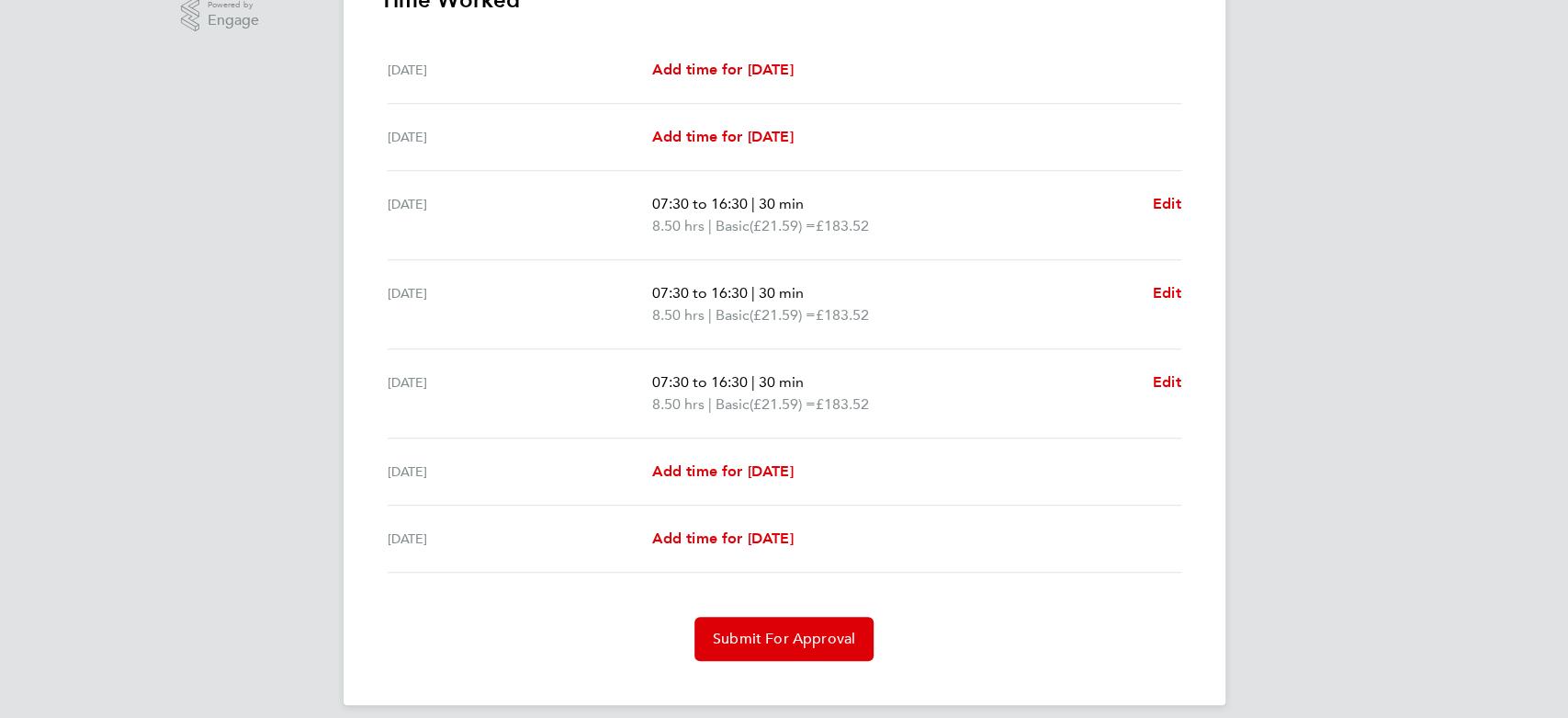
scroll to position [505, 0]
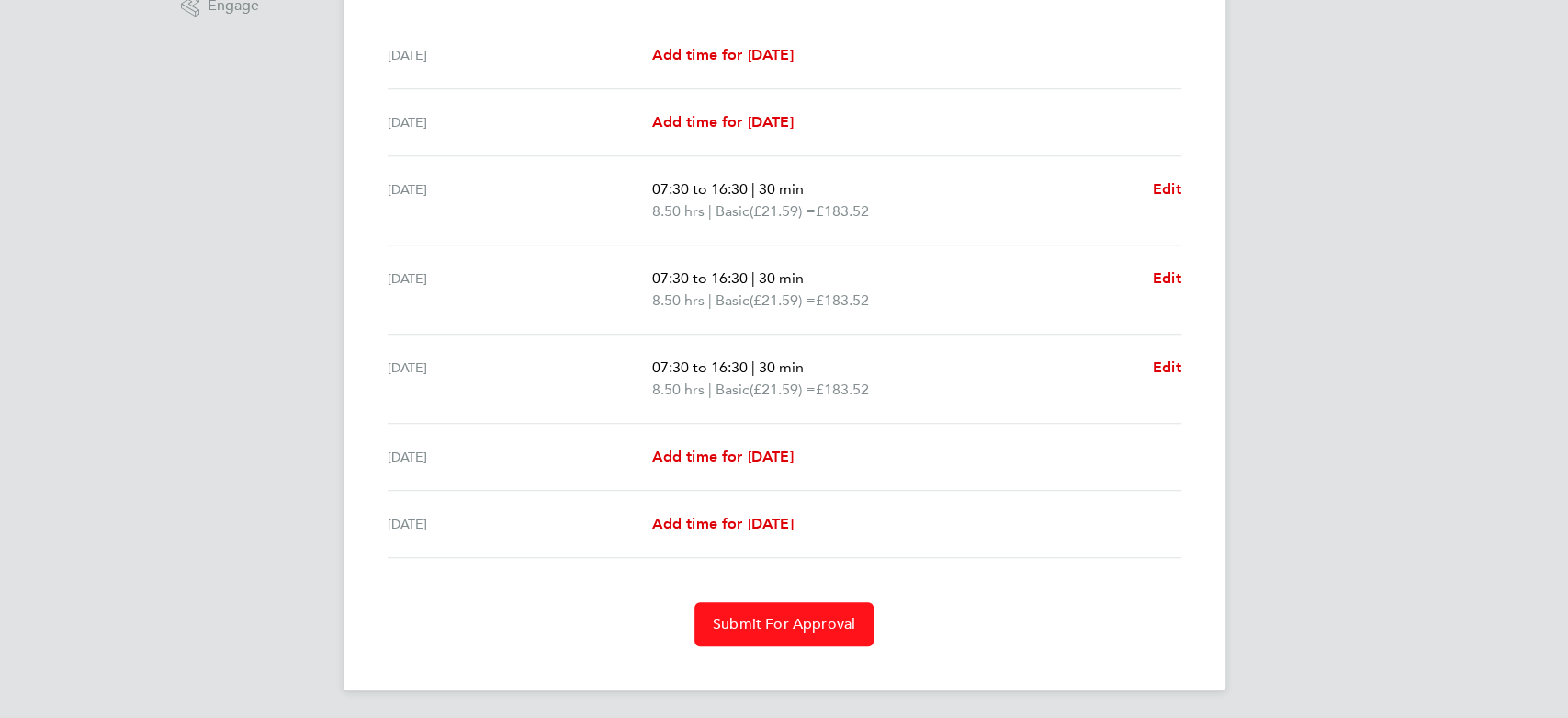
click at [838, 635] on button "Submit For Approval" at bounding box center [784, 624] width 179 height 44
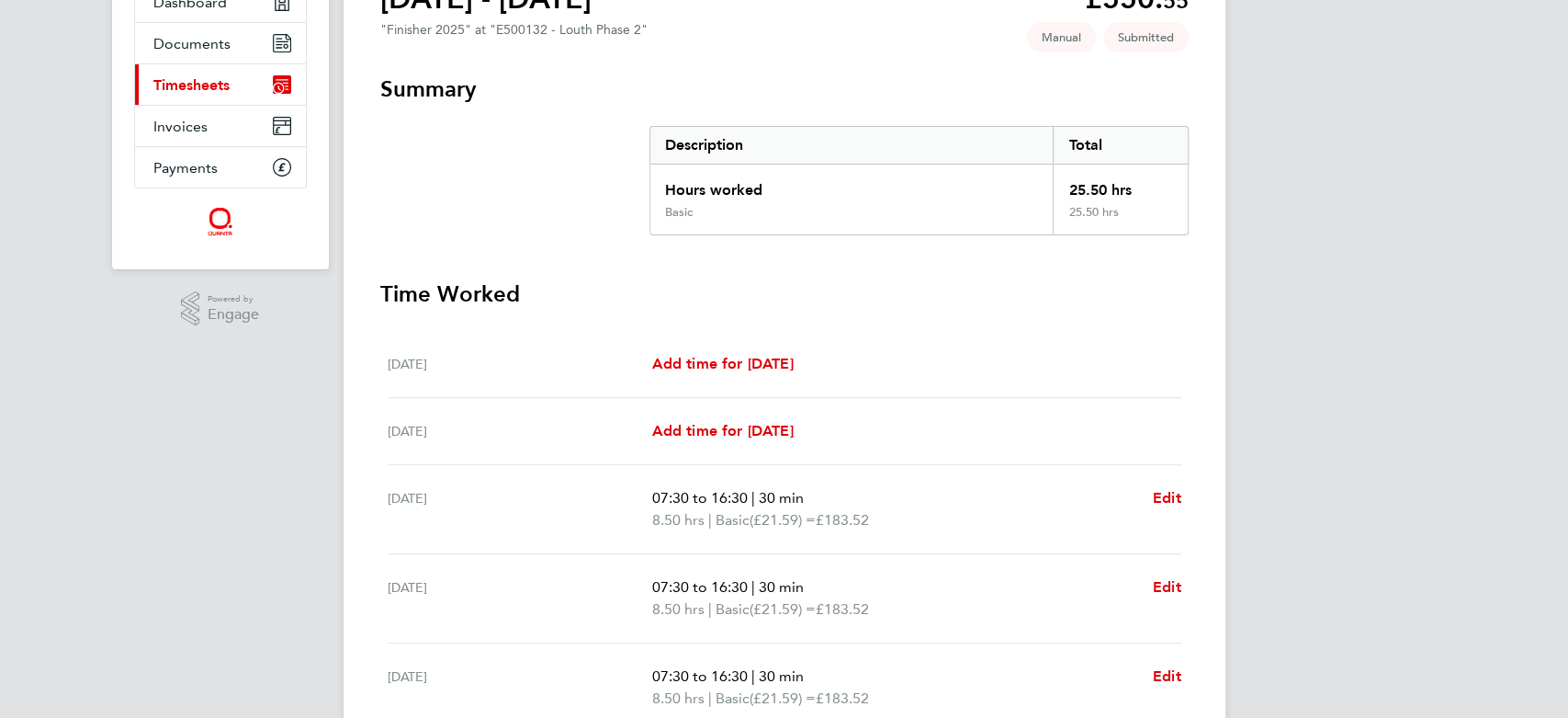
scroll to position [0, 0]
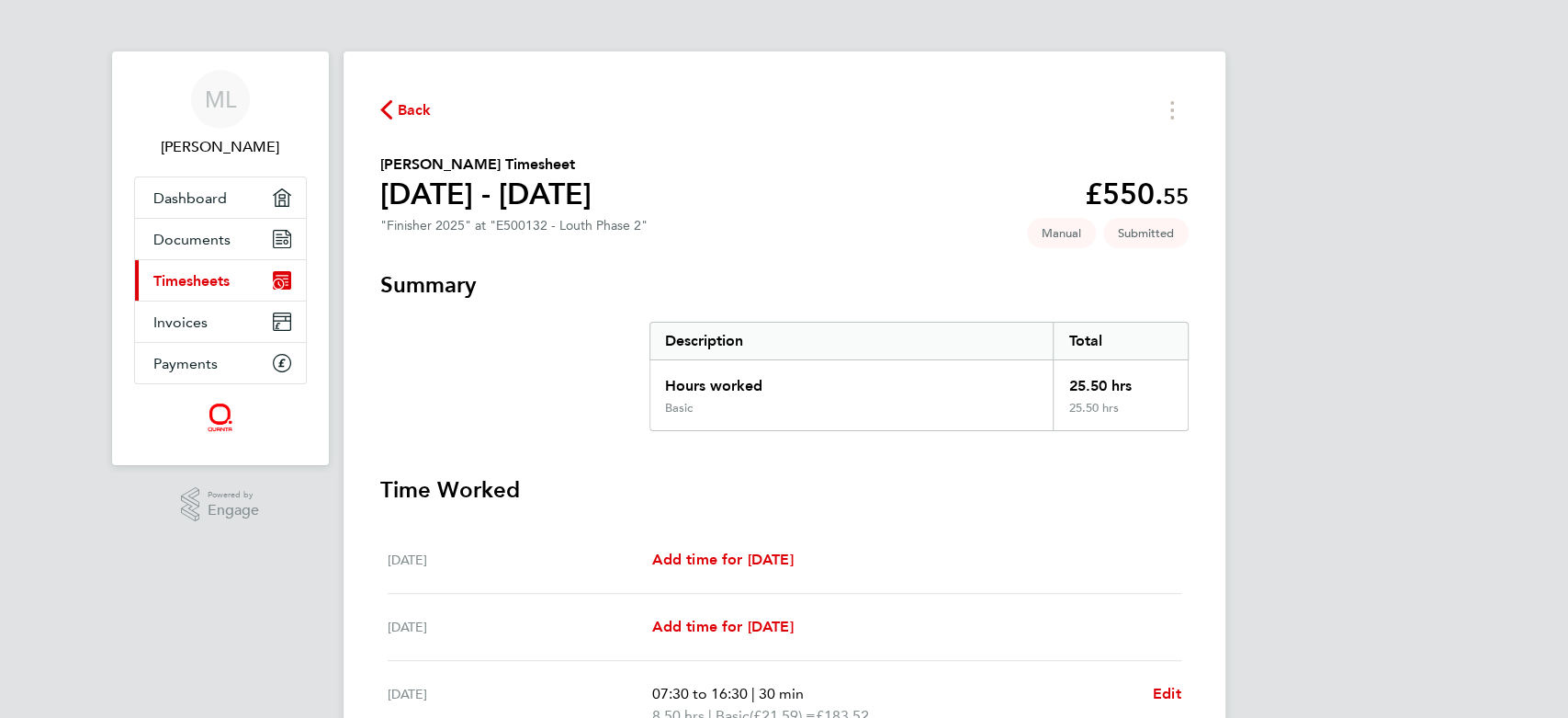
click at [389, 106] on icon "button" at bounding box center [386, 110] width 12 height 19
